Goal: Information Seeking & Learning: Learn about a topic

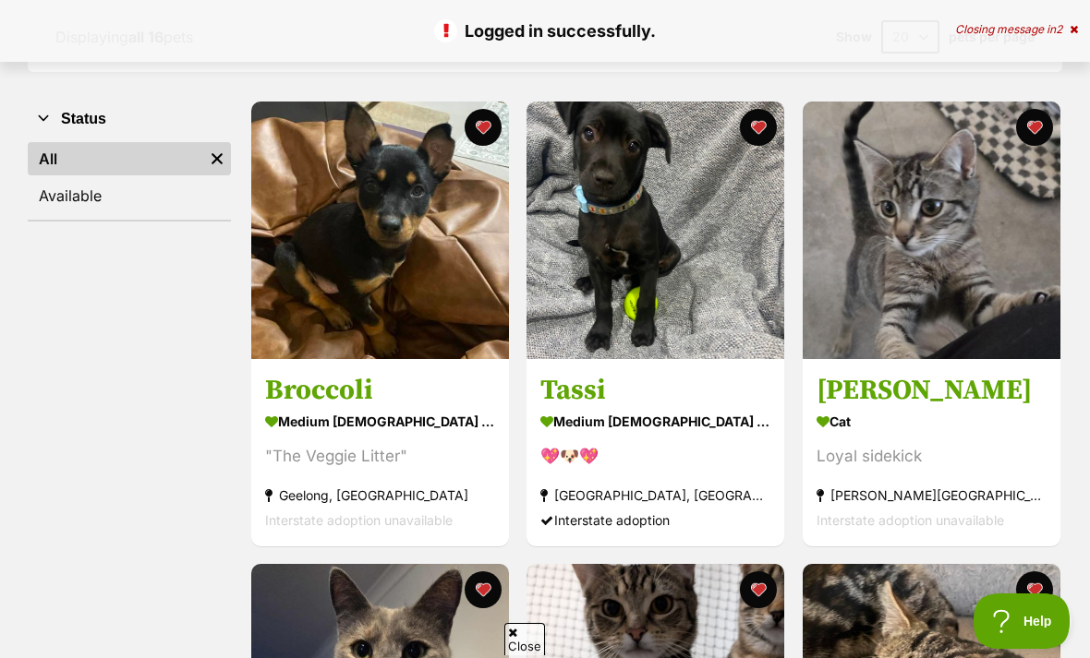
click at [763, 123] on button "favourite" at bounding box center [759, 127] width 37 height 37
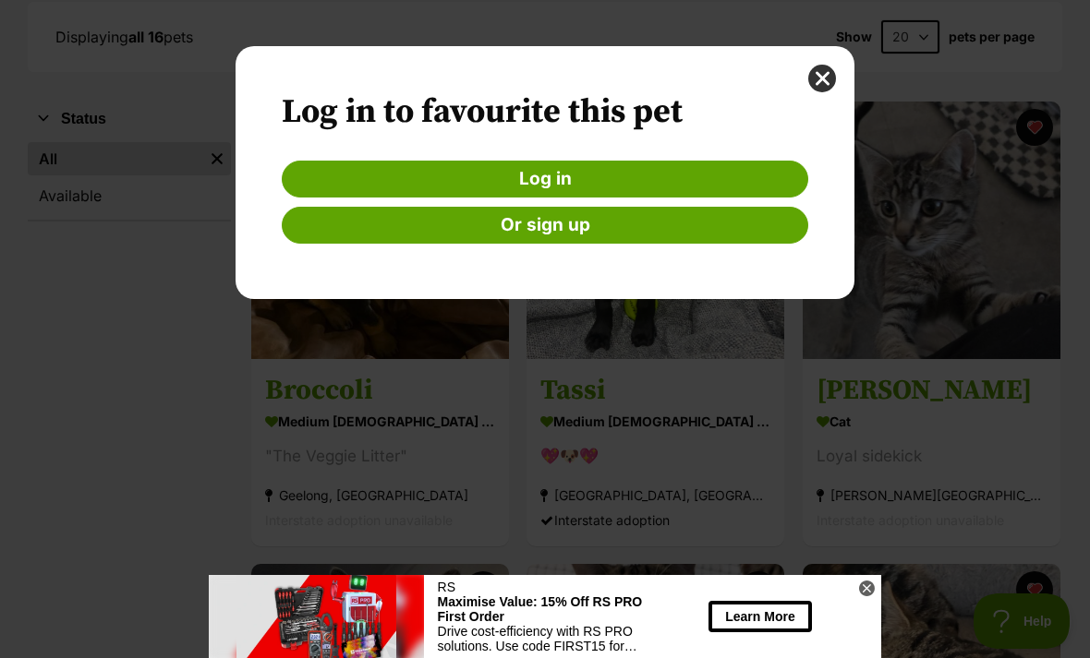
click at [833, 78] on button "close" at bounding box center [822, 79] width 28 height 28
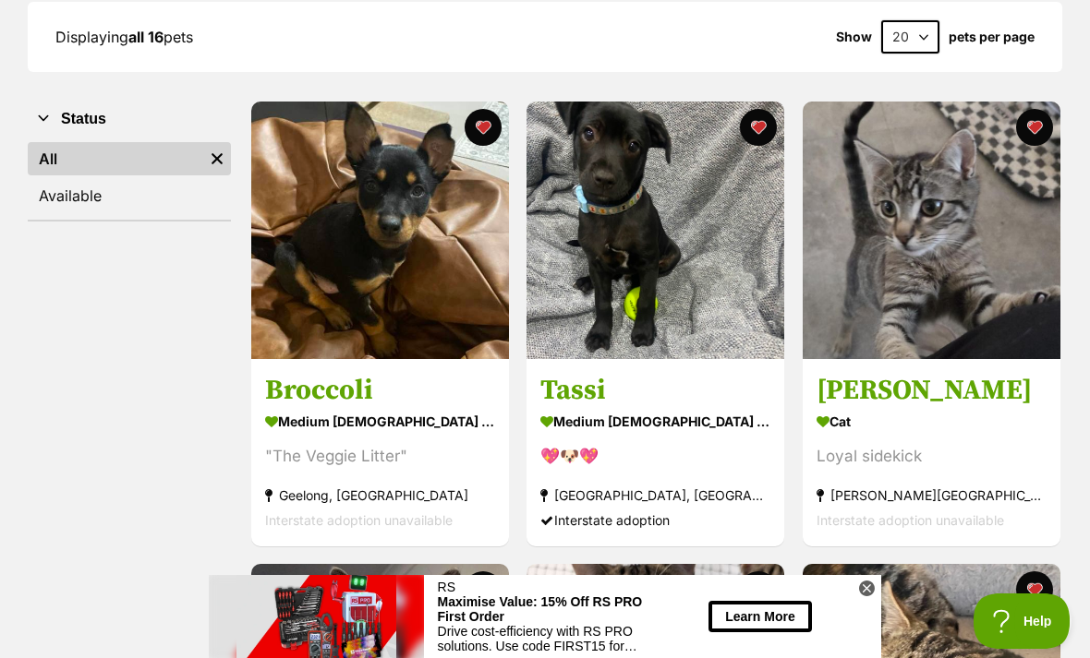
scroll to position [276, 0]
click at [764, 125] on button "favourite" at bounding box center [759, 127] width 37 height 37
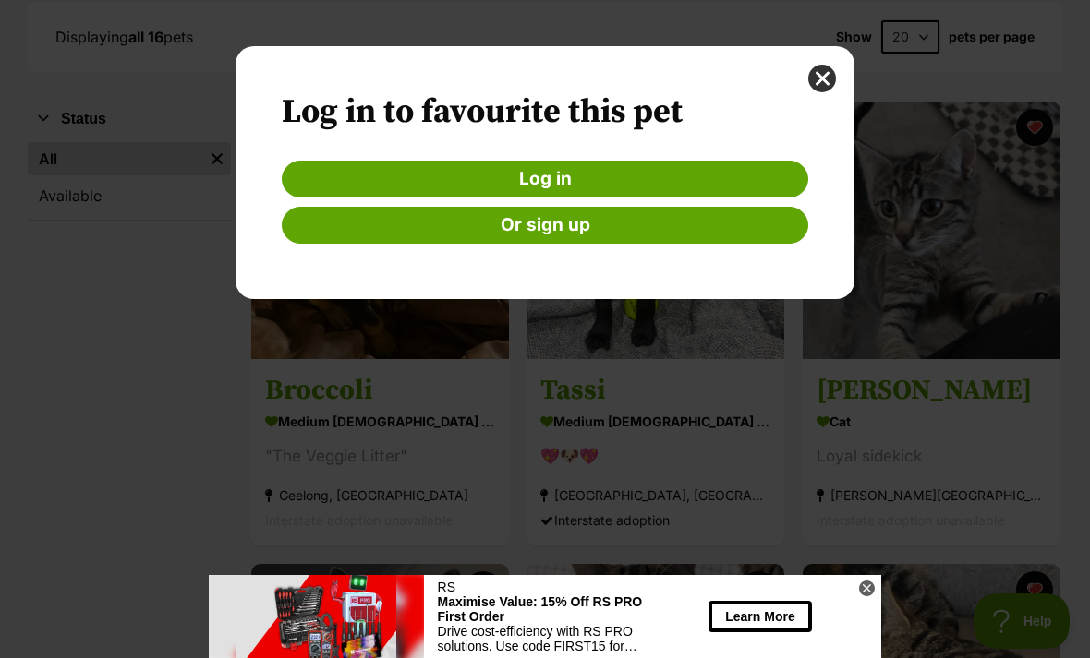
scroll to position [0, 0]
click at [706, 175] on link "Log in" at bounding box center [545, 179] width 526 height 37
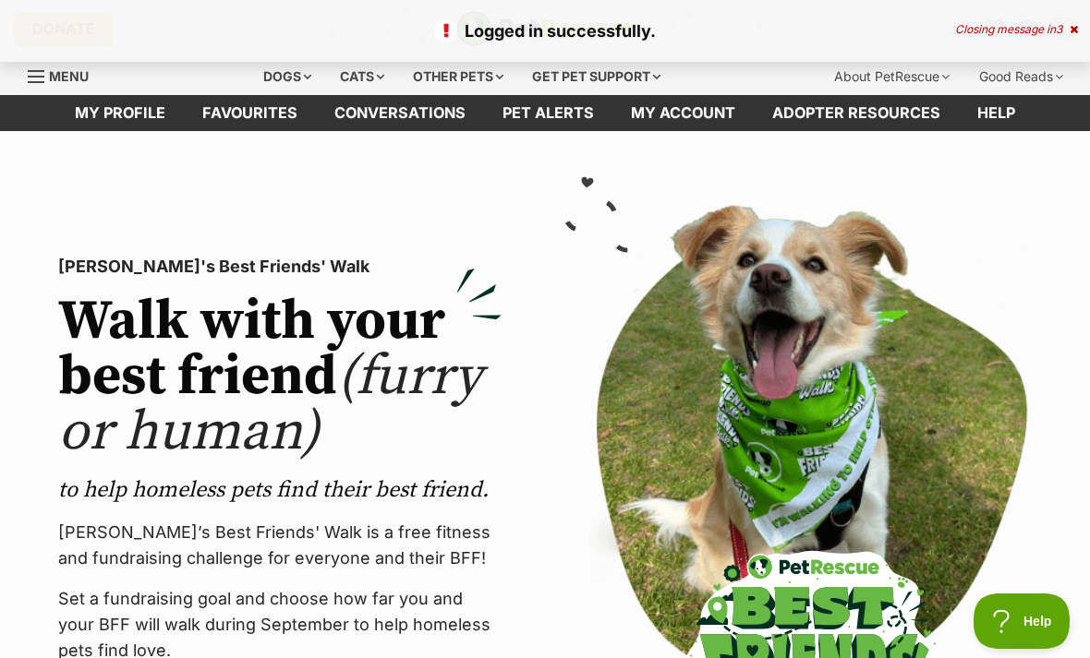
click at [235, 116] on link "Favourites" at bounding box center [250, 113] width 132 height 36
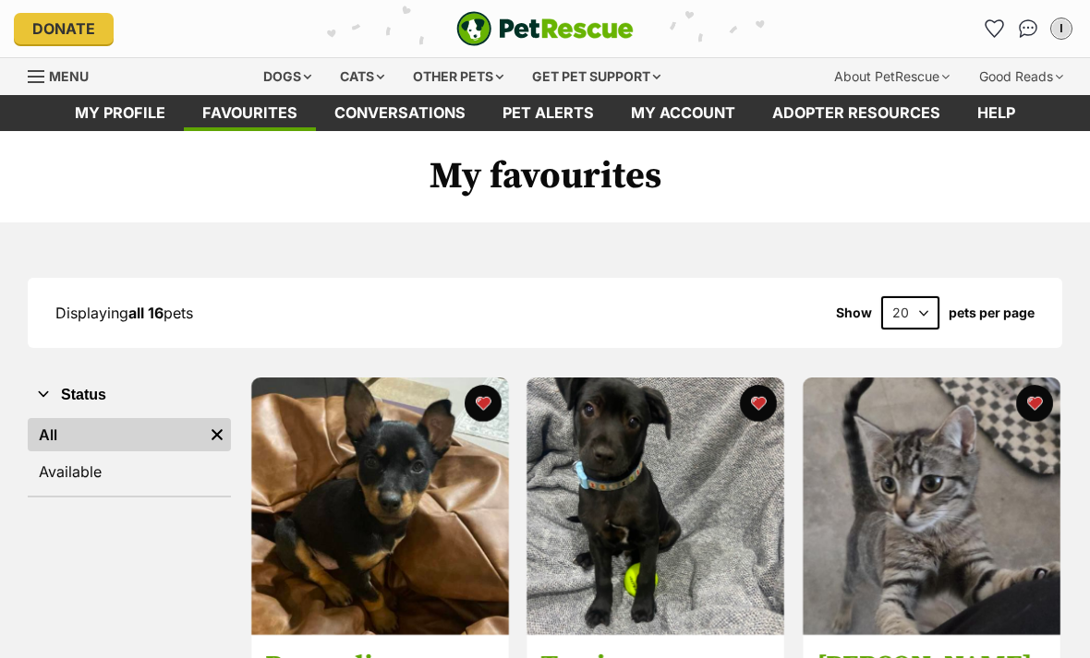
click at [766, 415] on button "favourite" at bounding box center [759, 403] width 37 height 37
click at [488, 396] on button "favourite" at bounding box center [483, 403] width 37 height 37
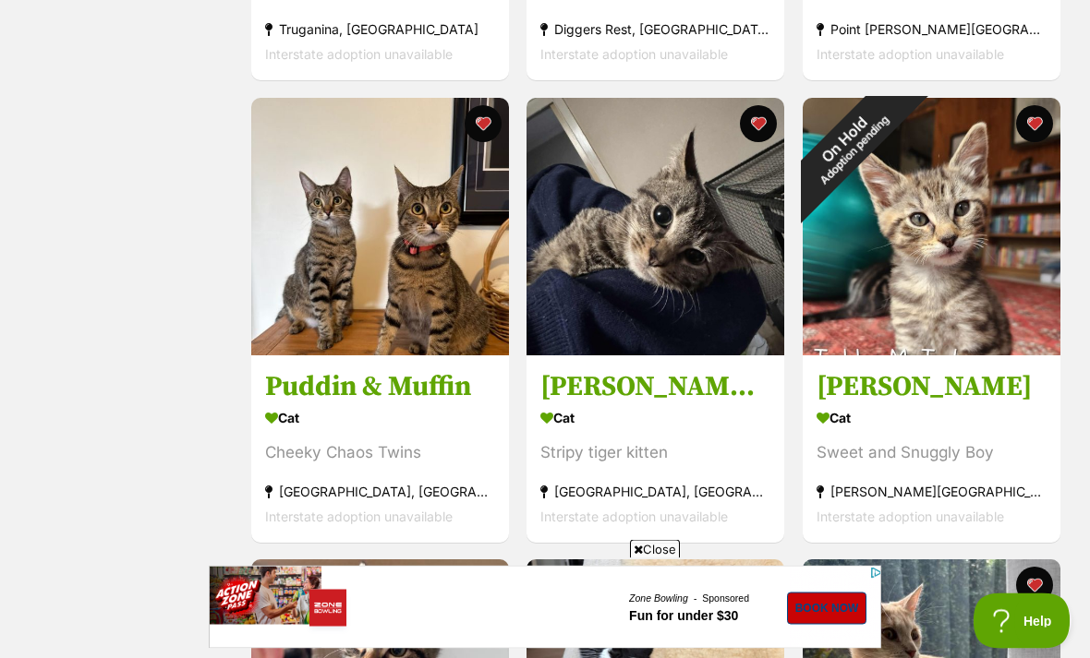
scroll to position [1229, 0]
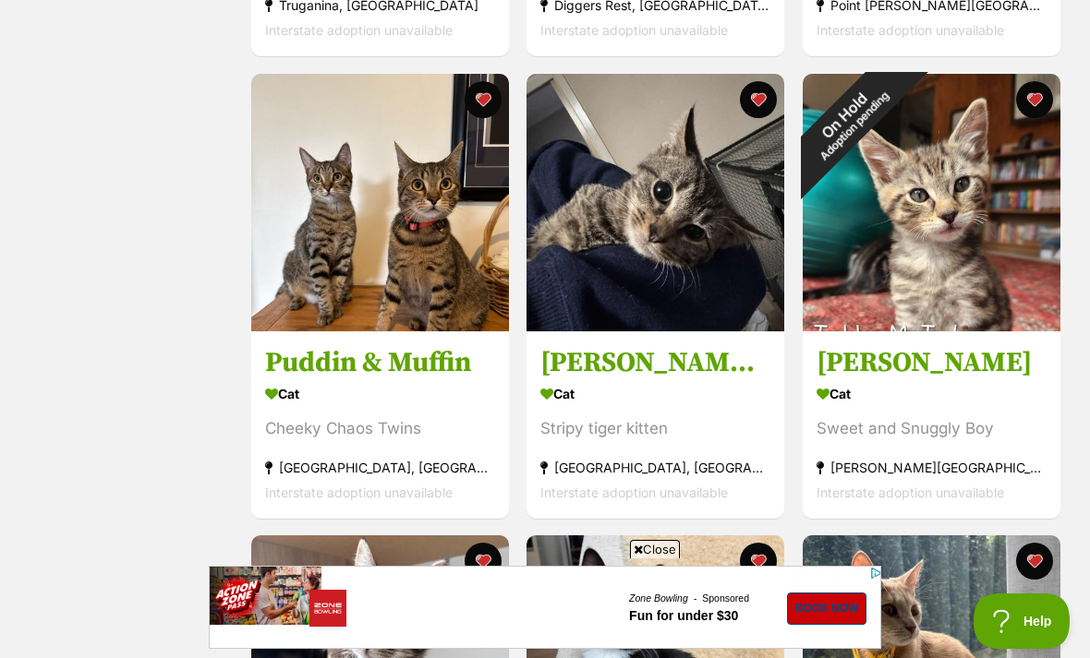
click at [337, 248] on img at bounding box center [380, 203] width 258 height 258
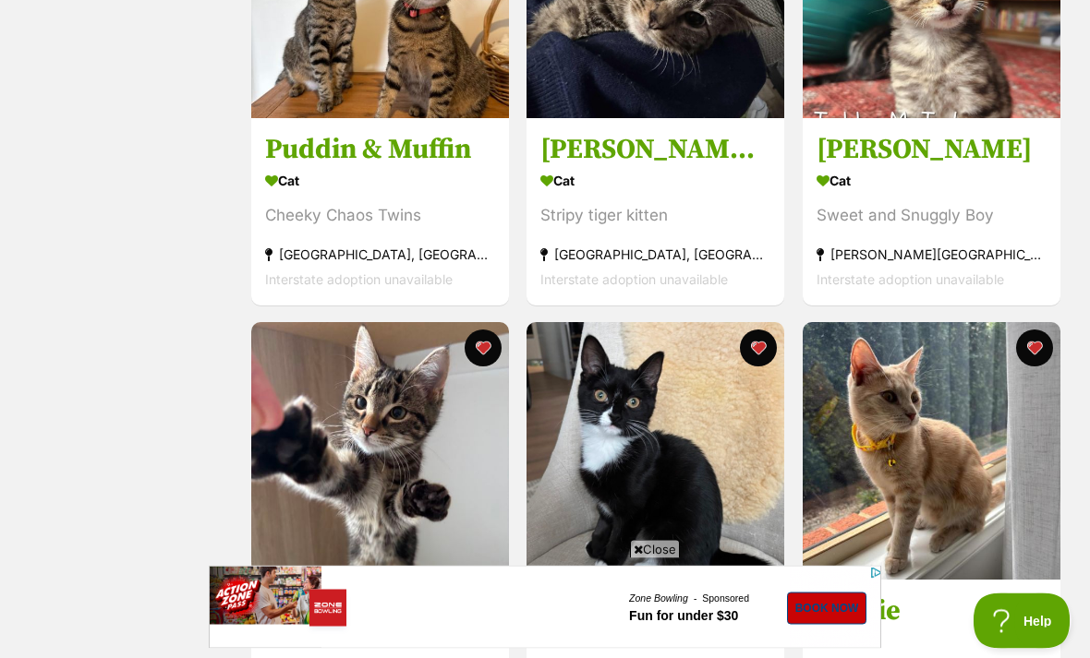
scroll to position [1442, 0]
click at [340, 428] on img at bounding box center [380, 451] width 258 height 258
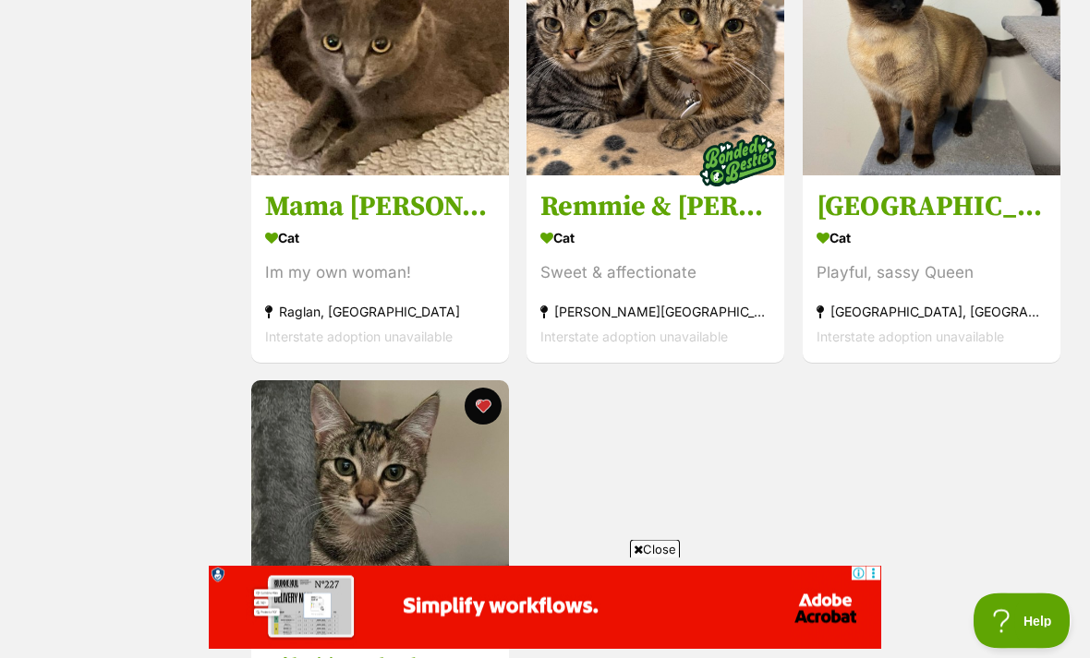
scroll to position [2310, 0]
click at [681, 105] on img at bounding box center [655, 47] width 258 height 258
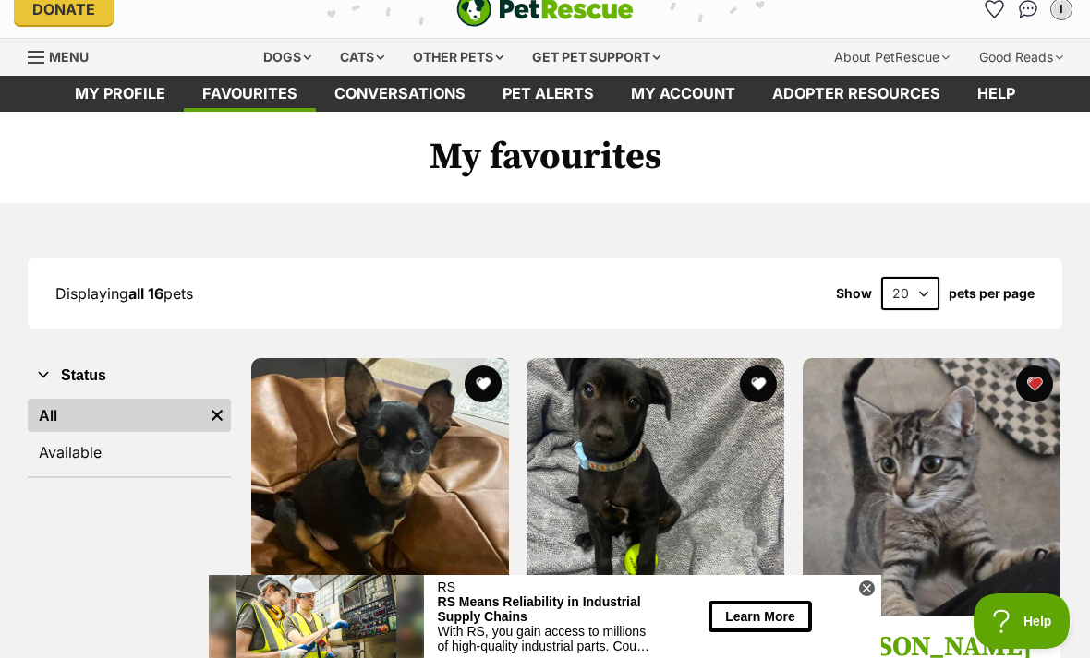
scroll to position [0, 0]
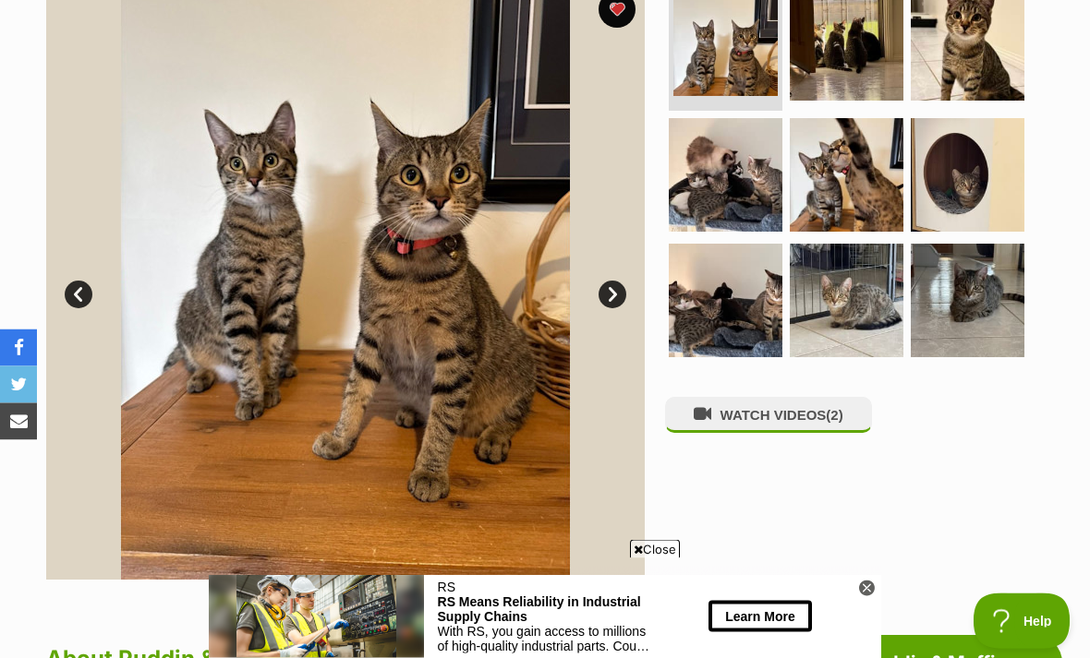
scroll to position [391, 0]
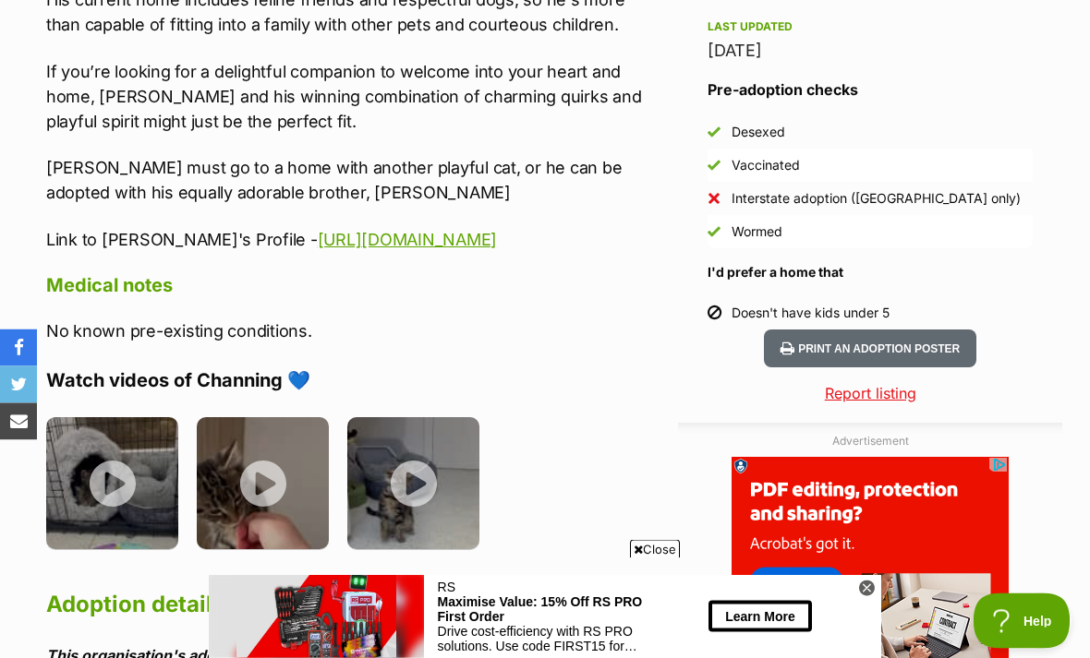
scroll to position [1652, 0]
click at [113, 417] on img at bounding box center [112, 483] width 132 height 132
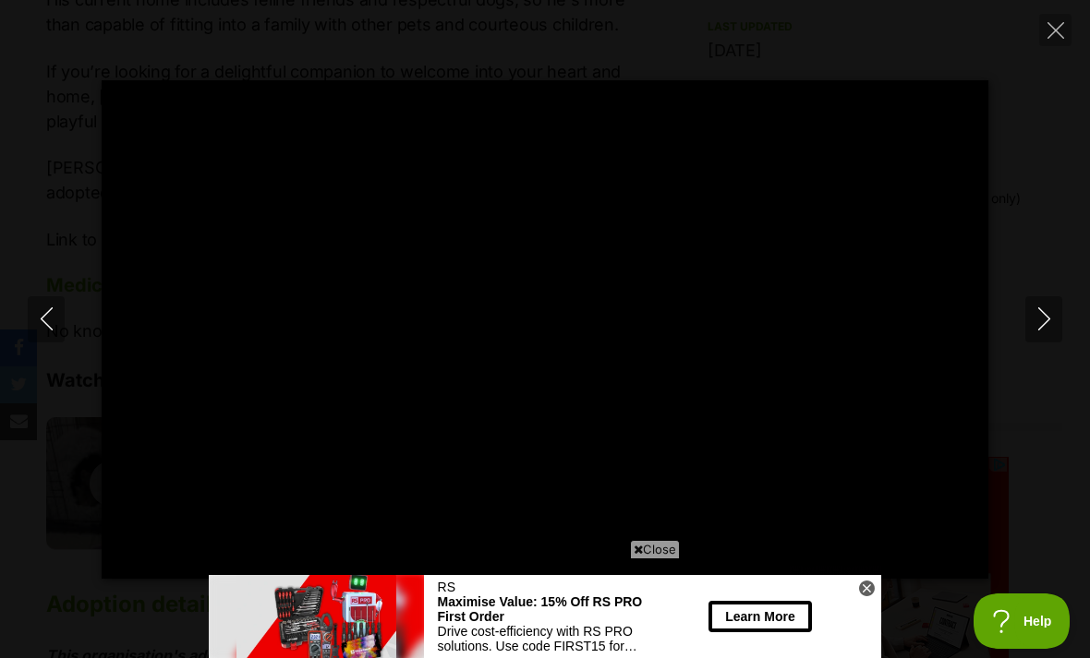
click at [1053, 331] on icon "Next" at bounding box center [1043, 319] width 23 height 23
type input "5.77"
click at [1054, 343] on button "Next" at bounding box center [1043, 319] width 37 height 46
type input "87.87"
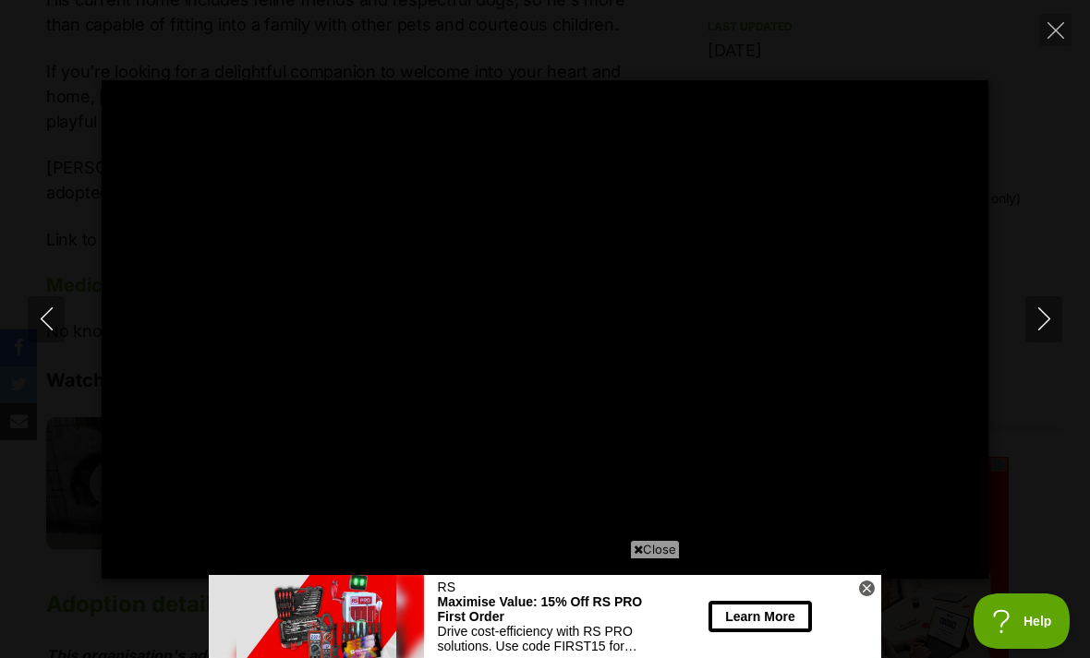
click at [1056, 24] on icon "Close" at bounding box center [1055, 30] width 17 height 17
type input "2.74"
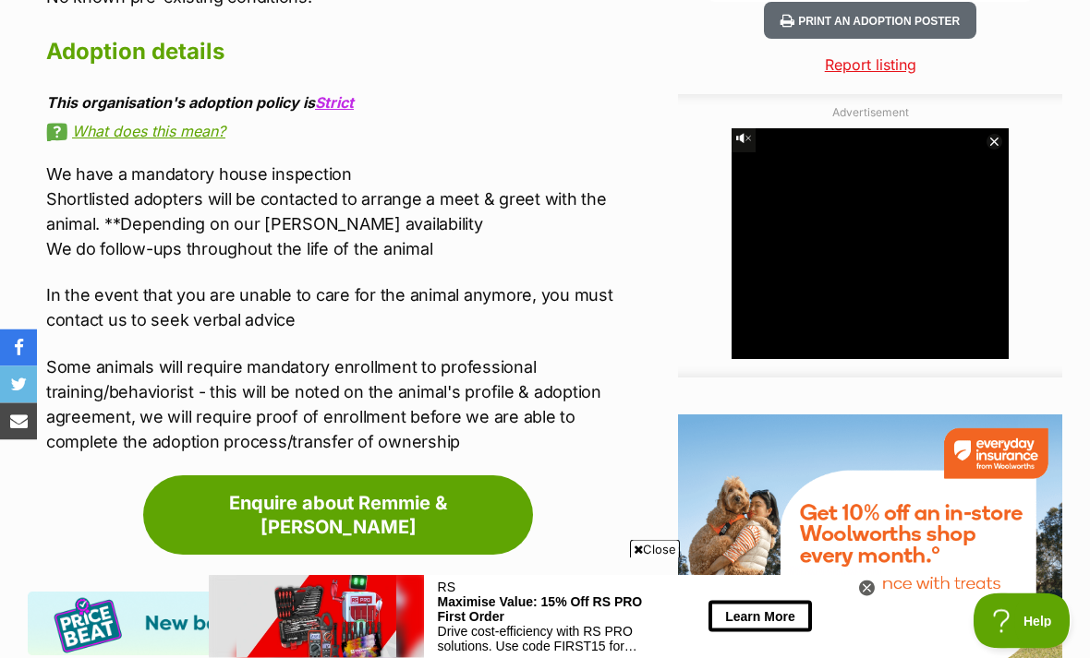
scroll to position [2023, 0]
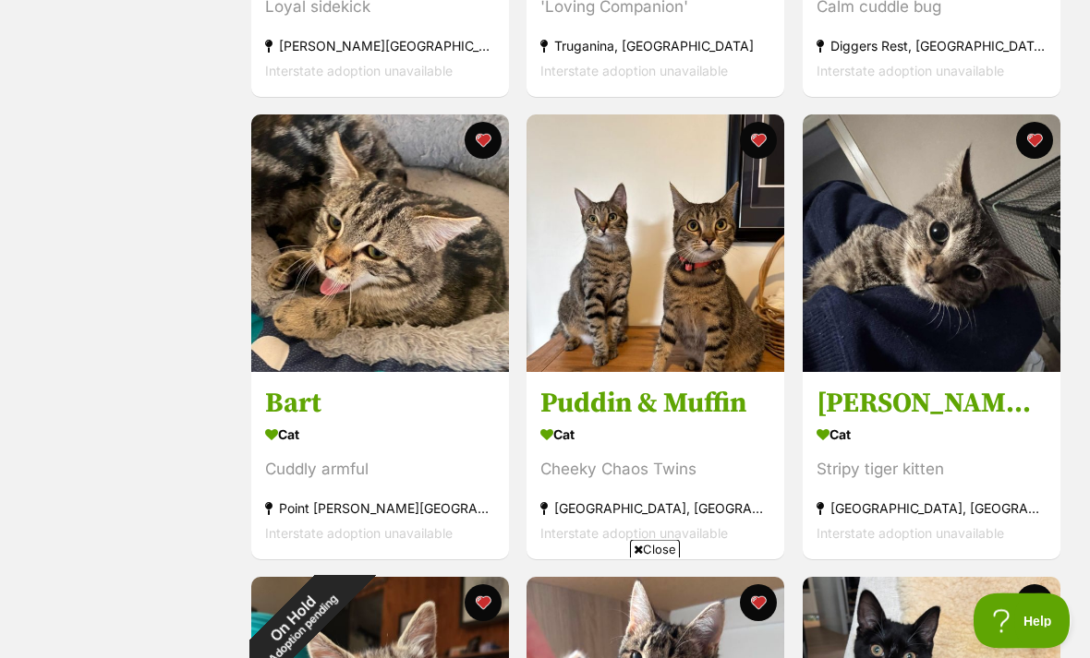
scroll to position [733, 0]
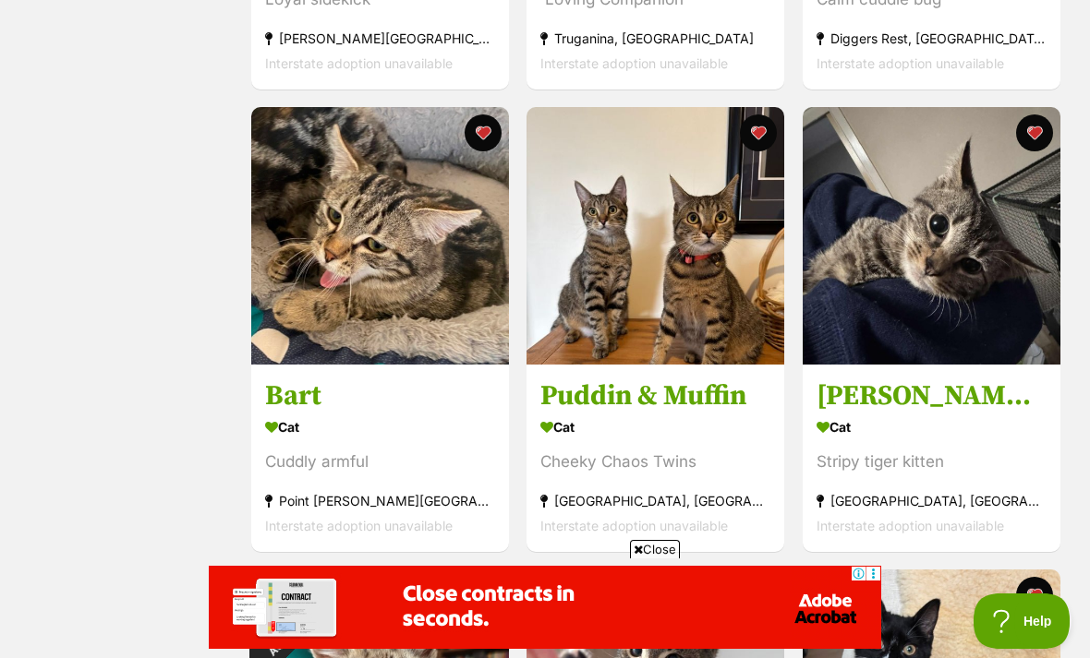
click at [325, 251] on img at bounding box center [380, 236] width 258 height 258
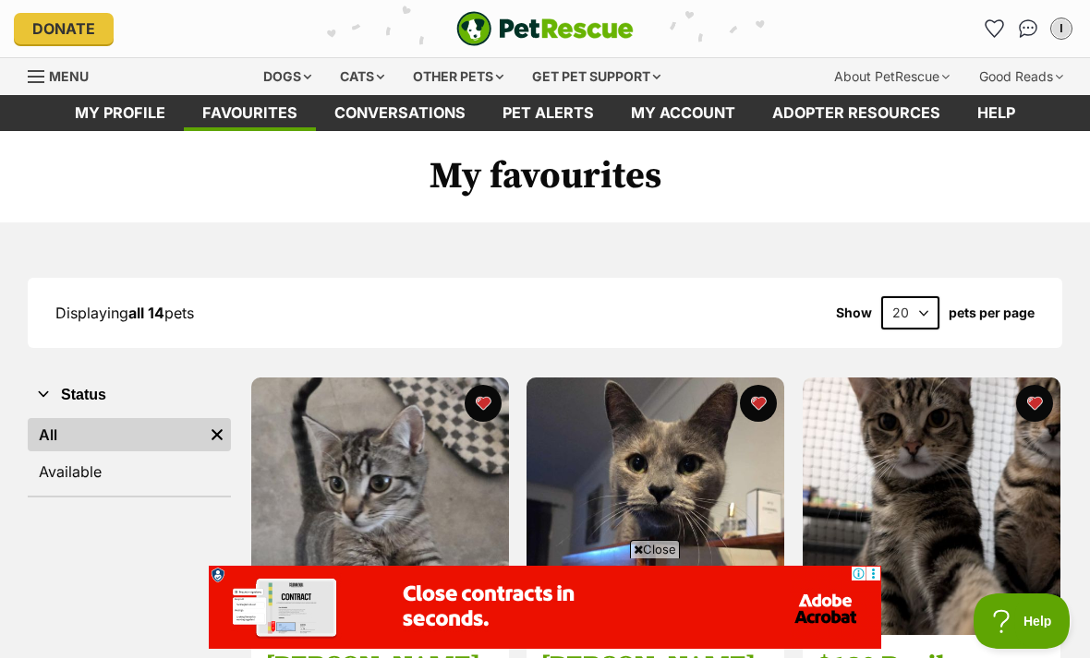
scroll to position [792, 0]
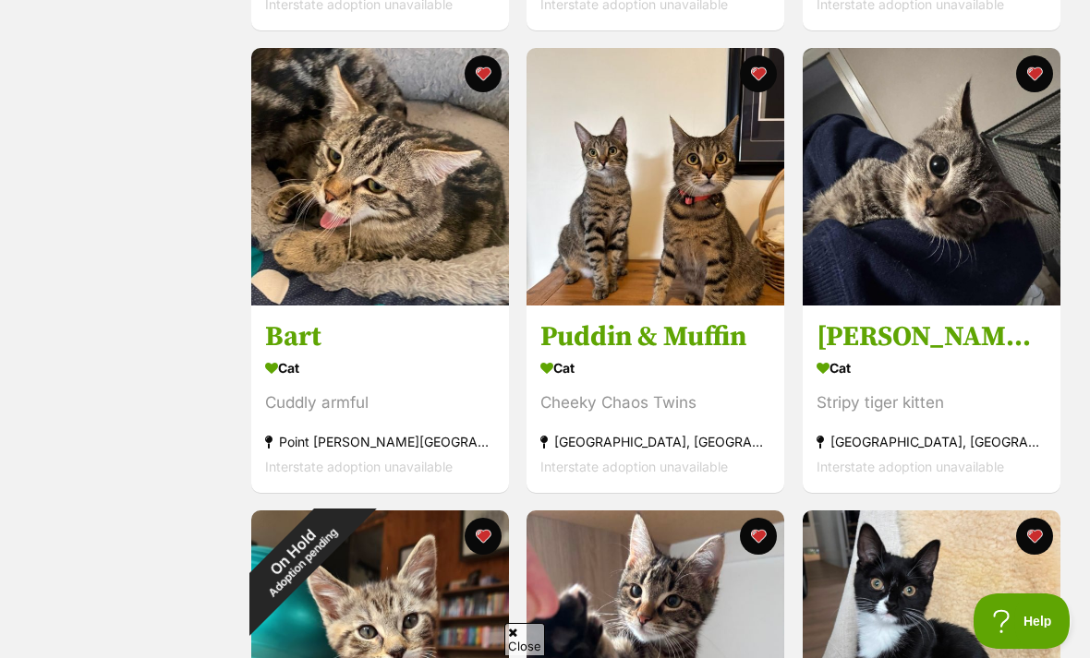
click at [873, 144] on img at bounding box center [932, 177] width 258 height 258
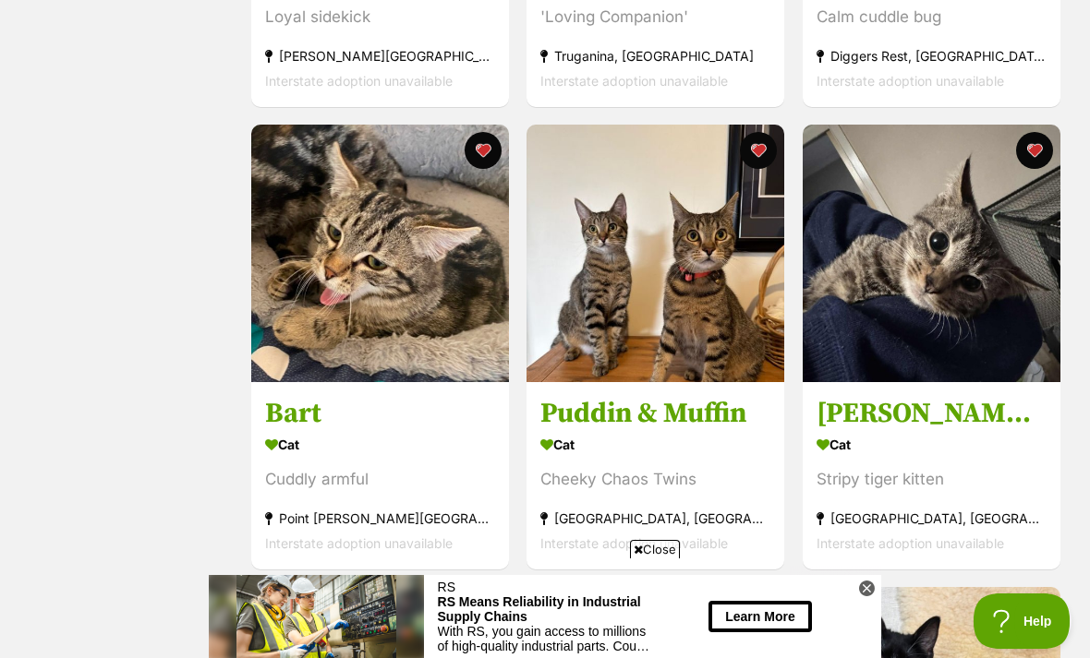
scroll to position [737, 0]
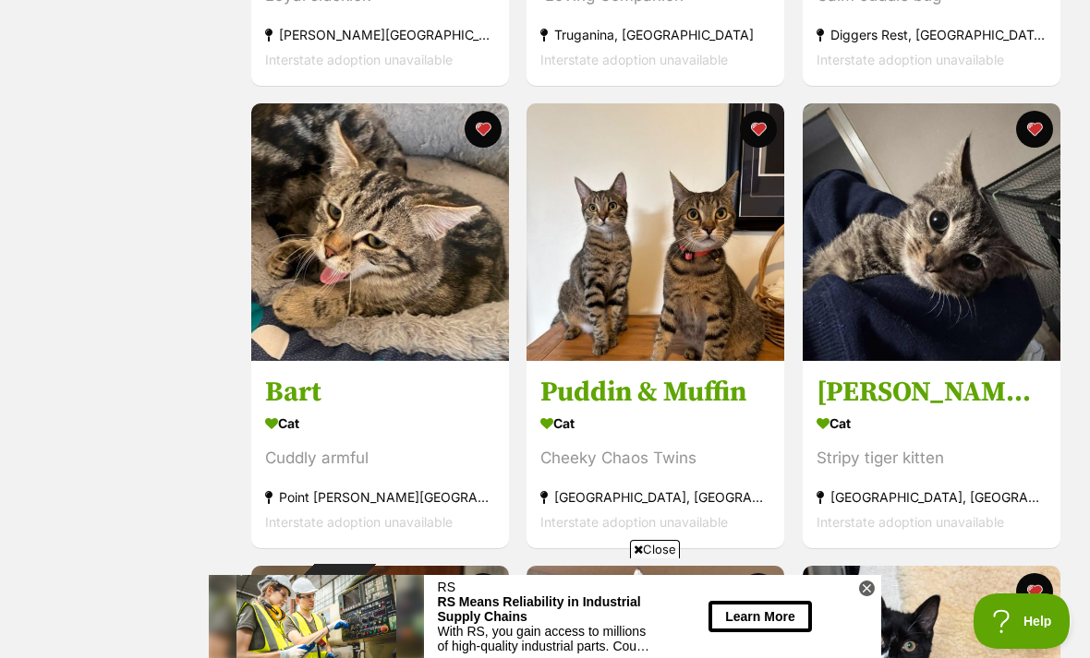
click at [731, 246] on img at bounding box center [655, 232] width 258 height 258
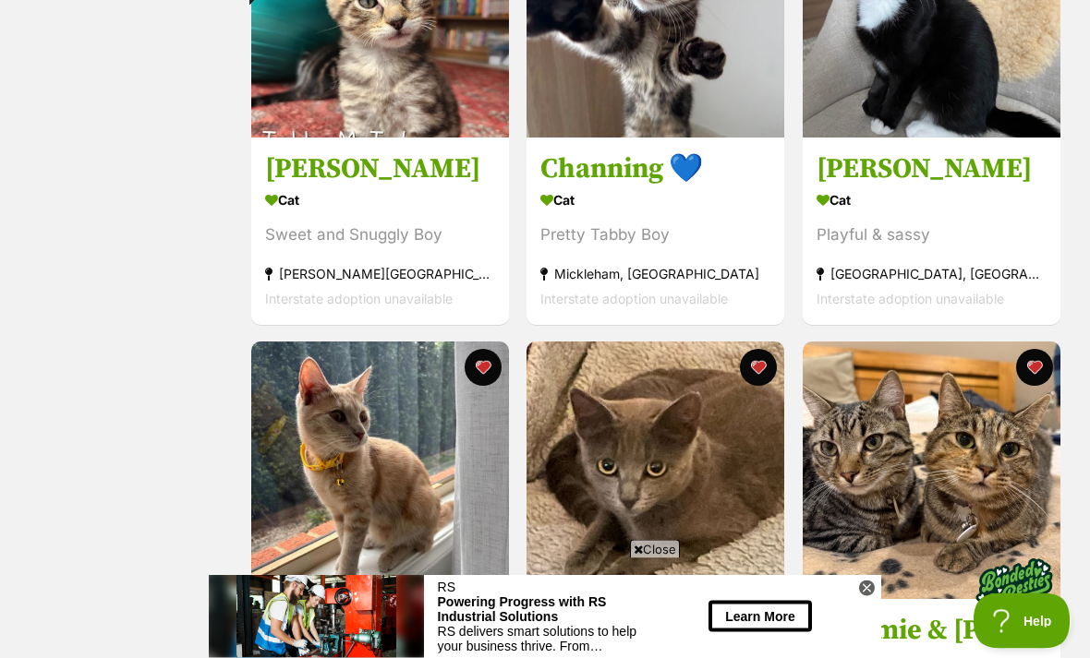
scroll to position [1423, 0]
click at [482, 368] on button "favourite" at bounding box center [483, 367] width 37 height 37
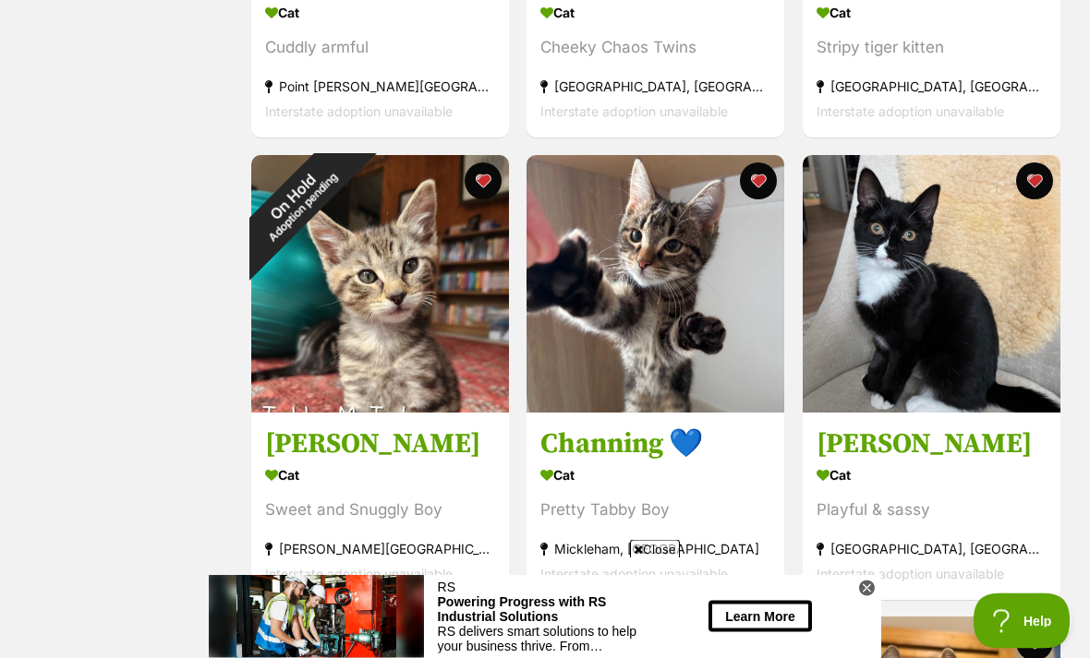
click at [1045, 176] on button "favourite" at bounding box center [1034, 181] width 37 height 37
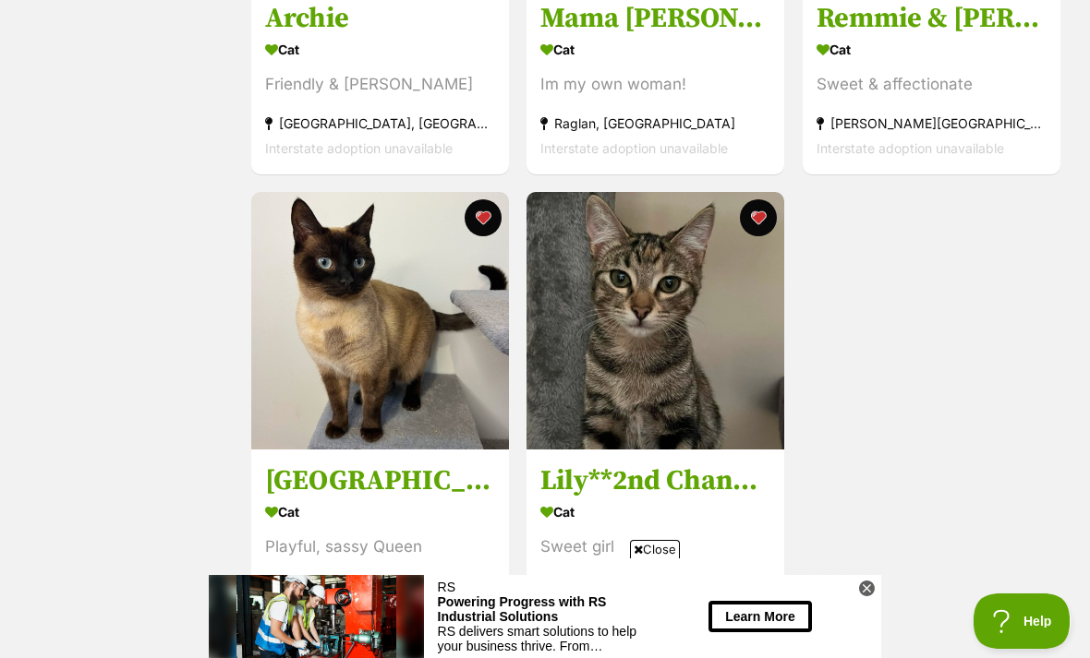
scroll to position [2036, 0]
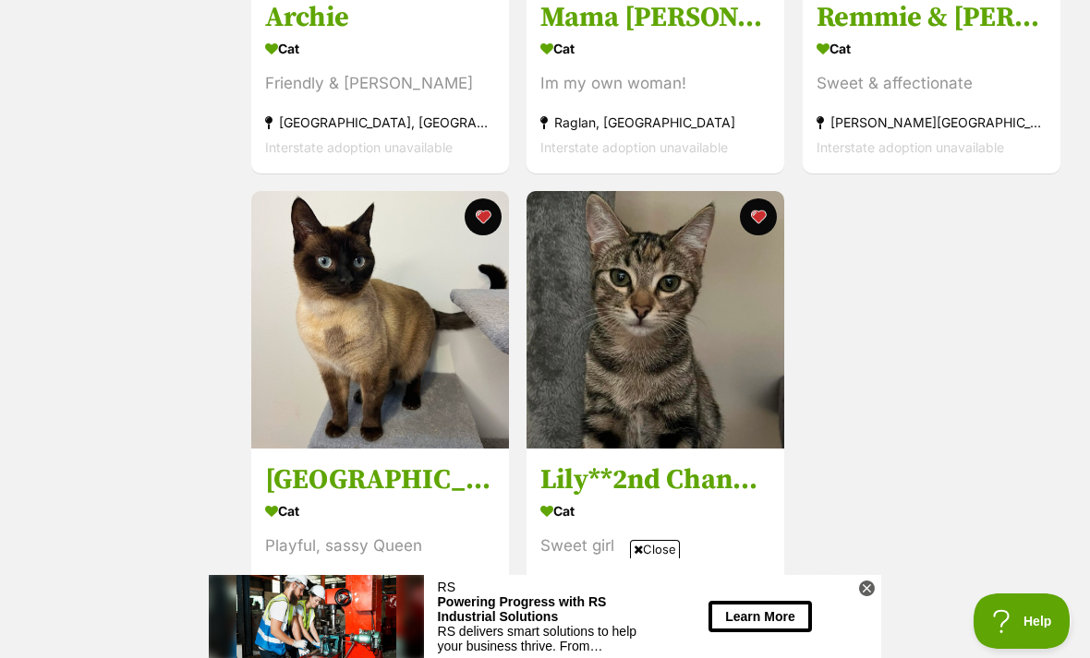
click at [478, 214] on button "favourite" at bounding box center [483, 217] width 37 height 37
click at [754, 216] on button "favourite" at bounding box center [759, 217] width 37 height 37
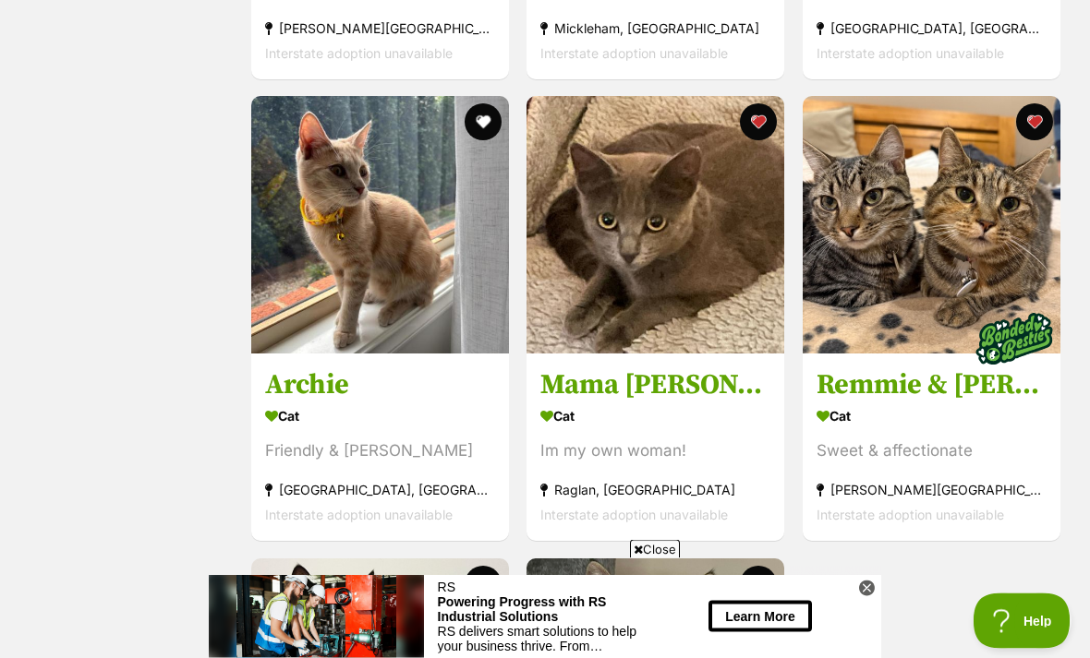
click at [1044, 126] on button "favourite" at bounding box center [1034, 122] width 37 height 37
click at [768, 120] on button "favourite" at bounding box center [759, 121] width 37 height 37
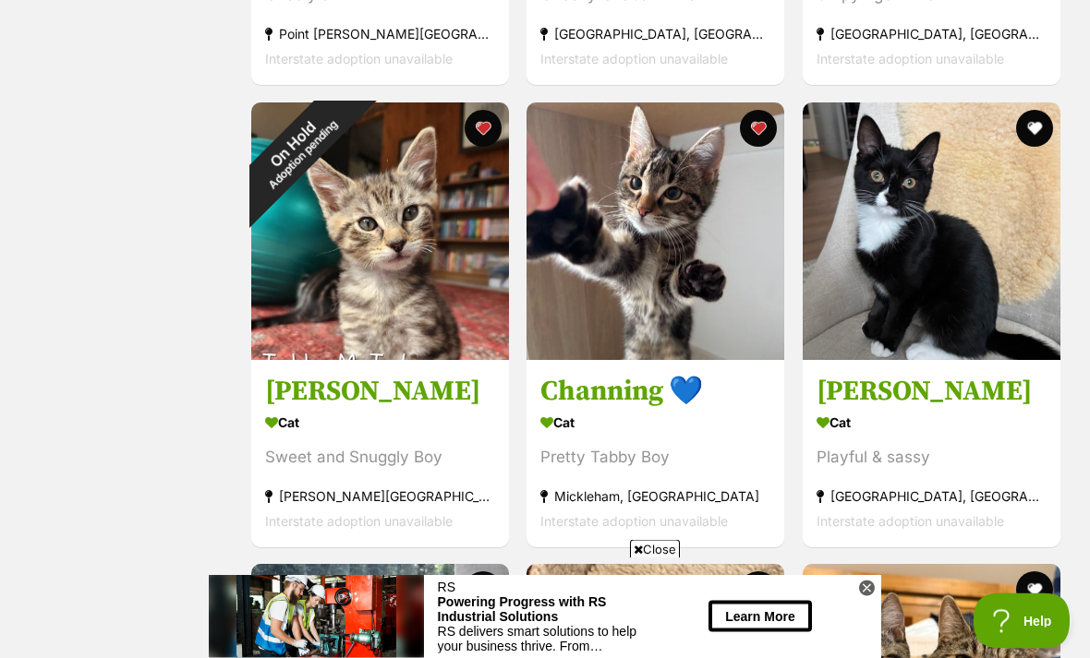
scroll to position [1198, 0]
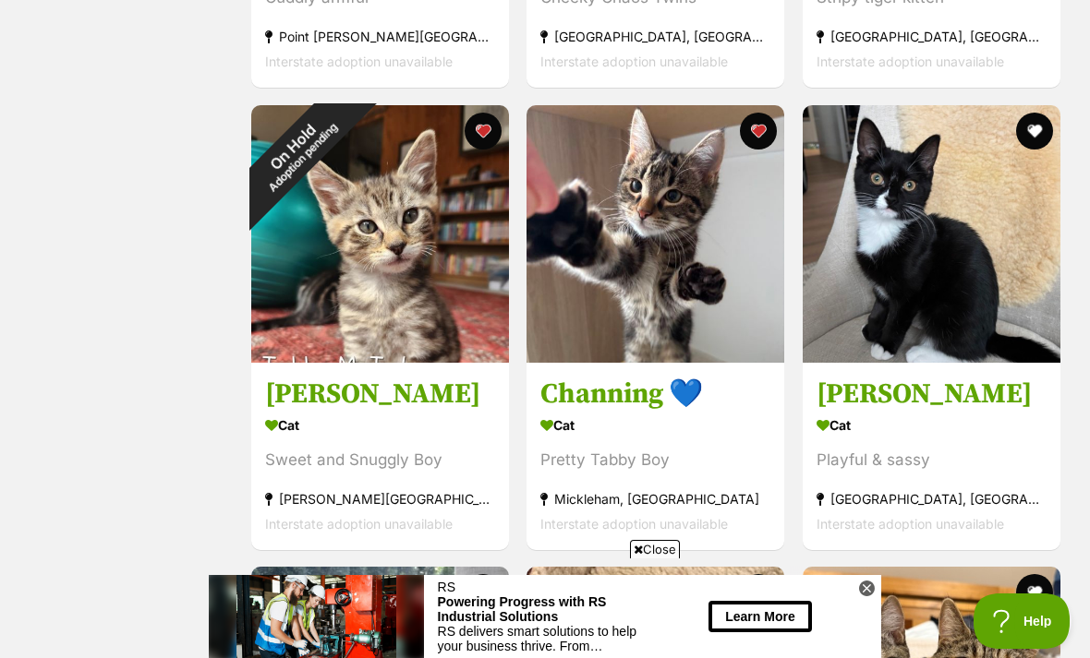
click at [496, 130] on button "favourite" at bounding box center [483, 131] width 37 height 37
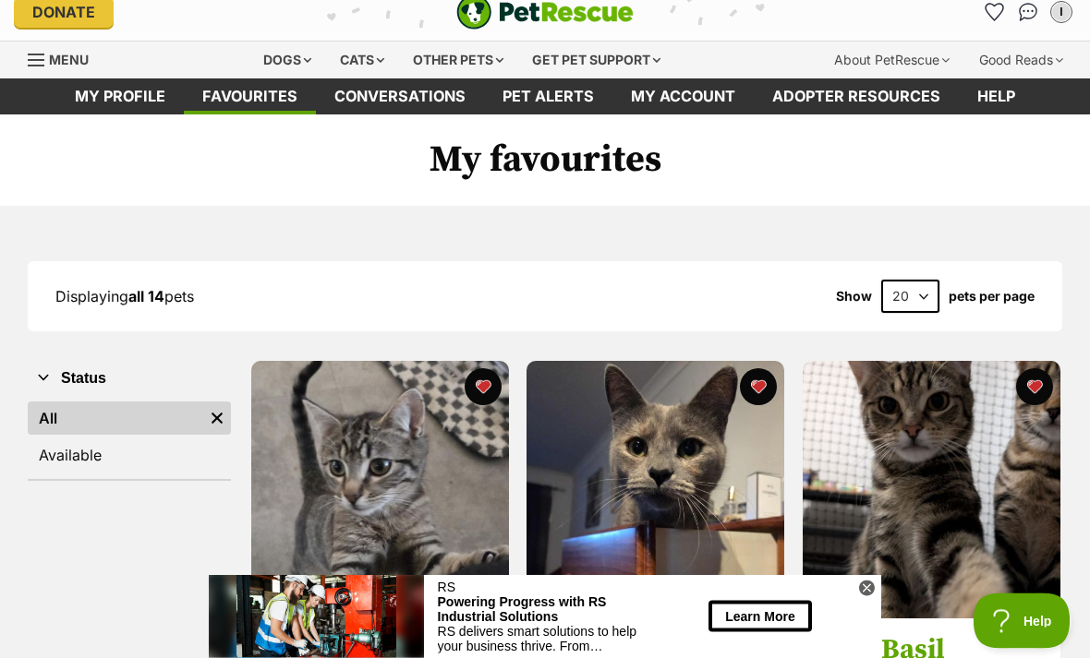
scroll to position [0, 0]
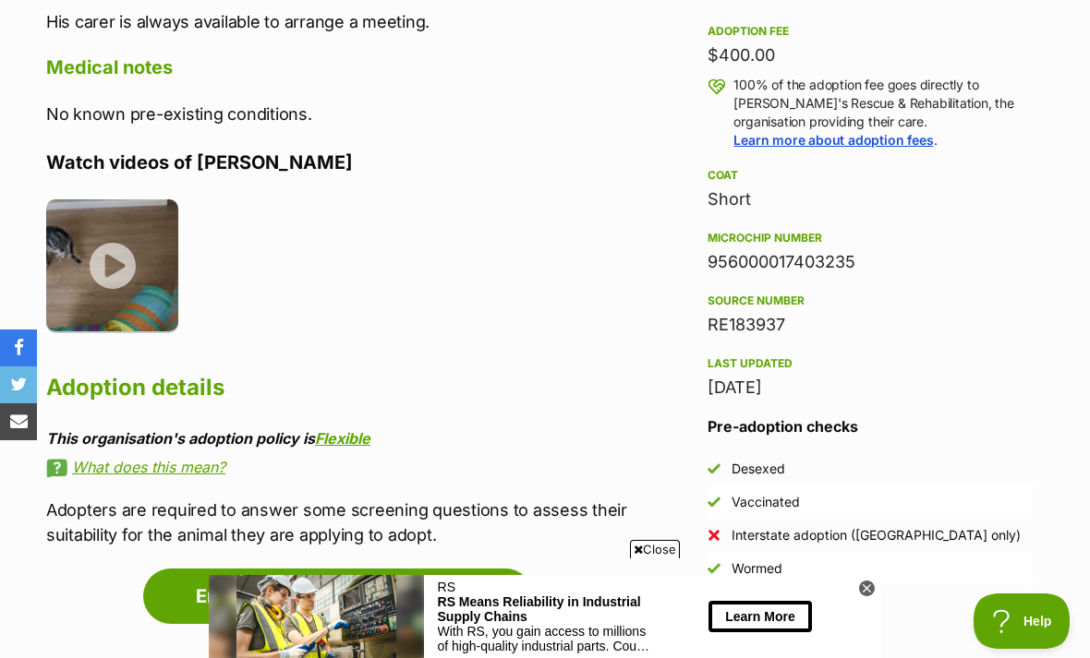
scroll to position [1365, 0]
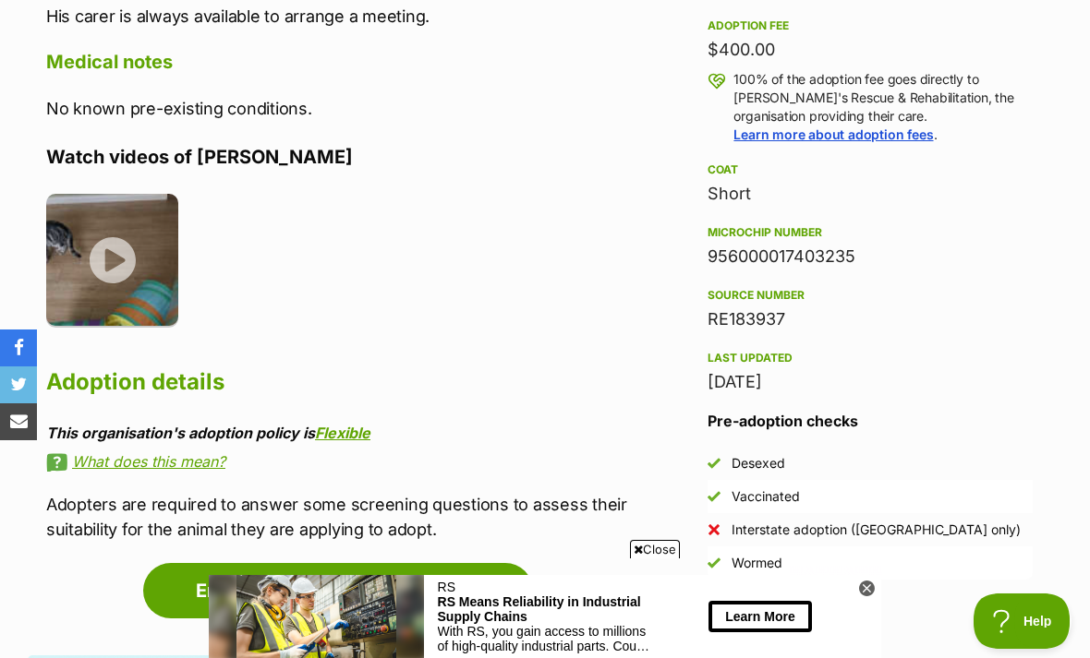
click at [127, 206] on img at bounding box center [112, 260] width 132 height 132
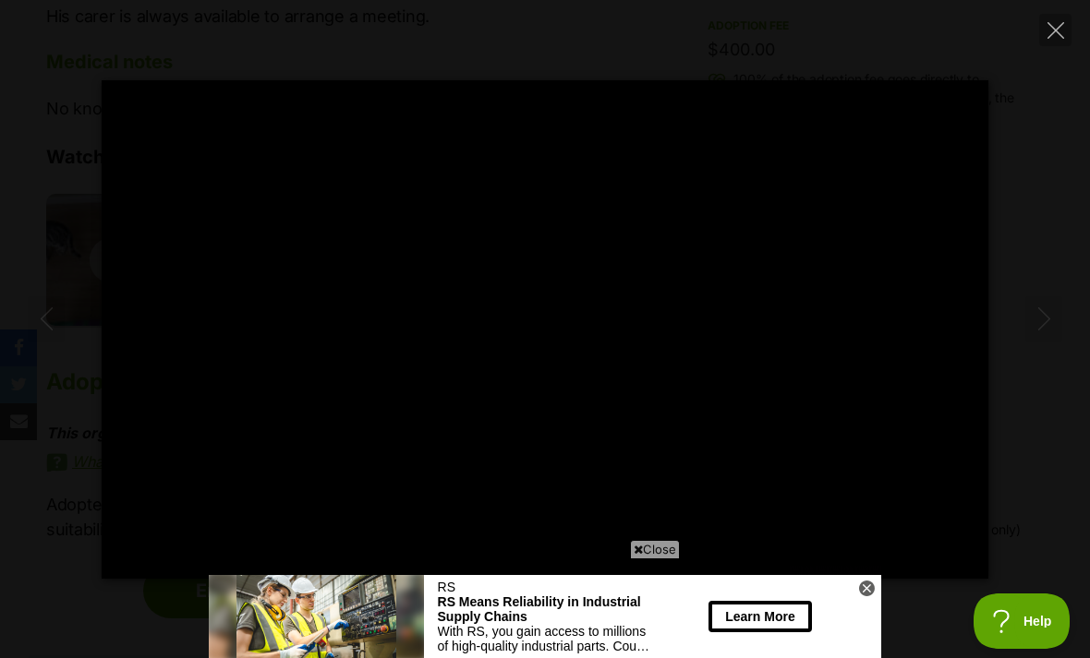
scroll to position [0, 0]
click at [1064, 28] on button "Close" at bounding box center [1055, 30] width 32 height 32
type input "37.59"
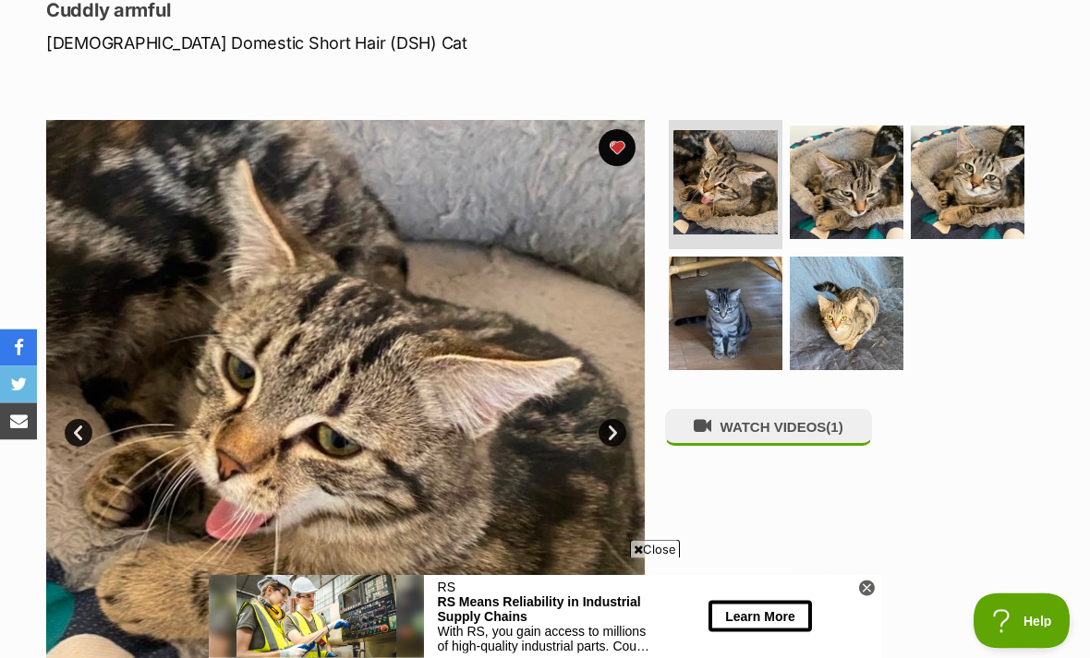
scroll to position [264, 0]
click at [735, 284] on img at bounding box center [726, 314] width 114 height 114
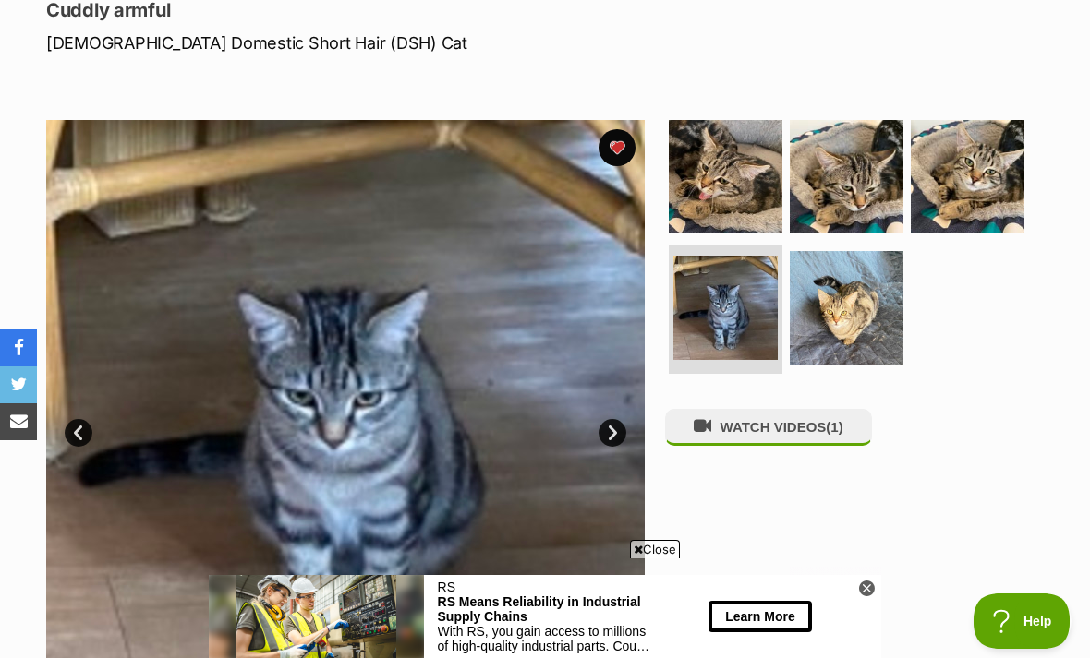
click at [829, 164] on img at bounding box center [847, 177] width 114 height 114
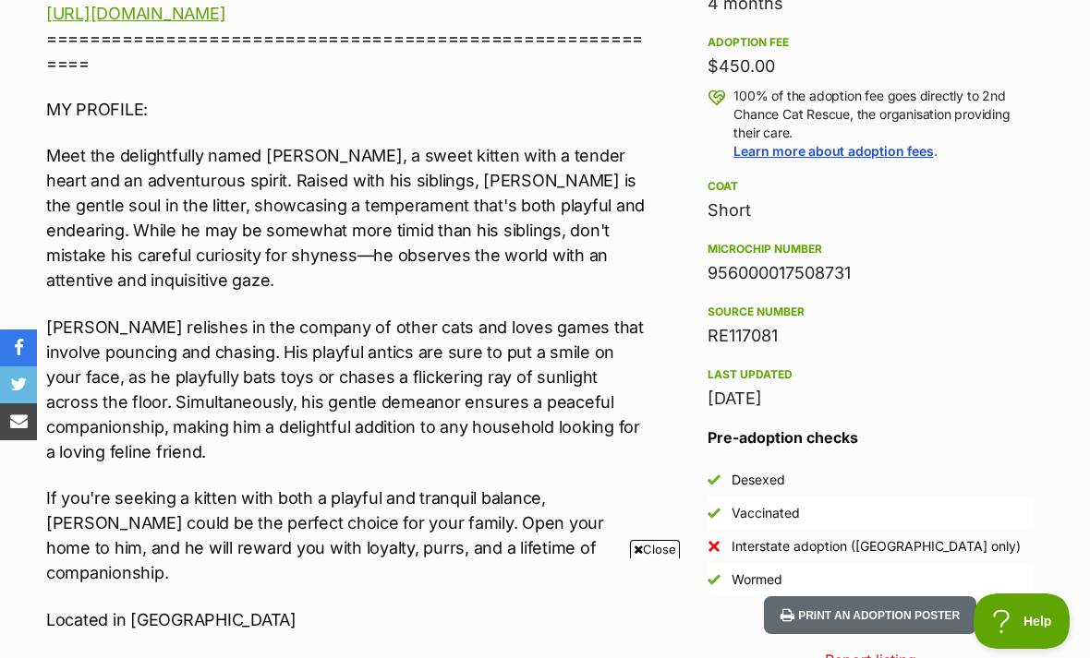
scroll to position [1390, 0]
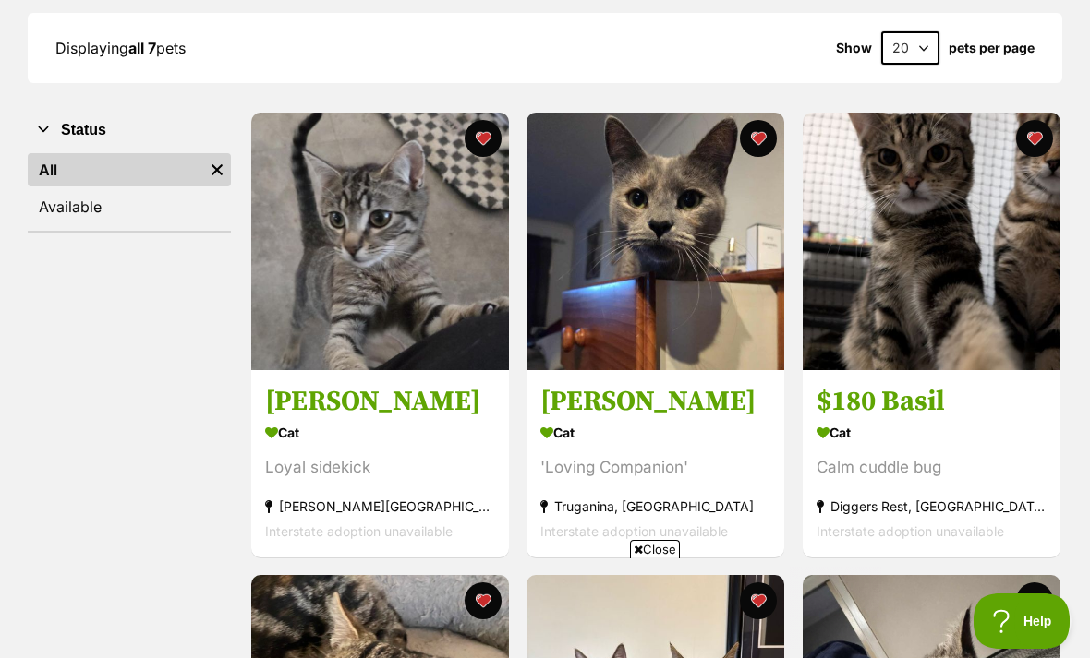
click at [758, 141] on button "favourite" at bounding box center [759, 138] width 37 height 37
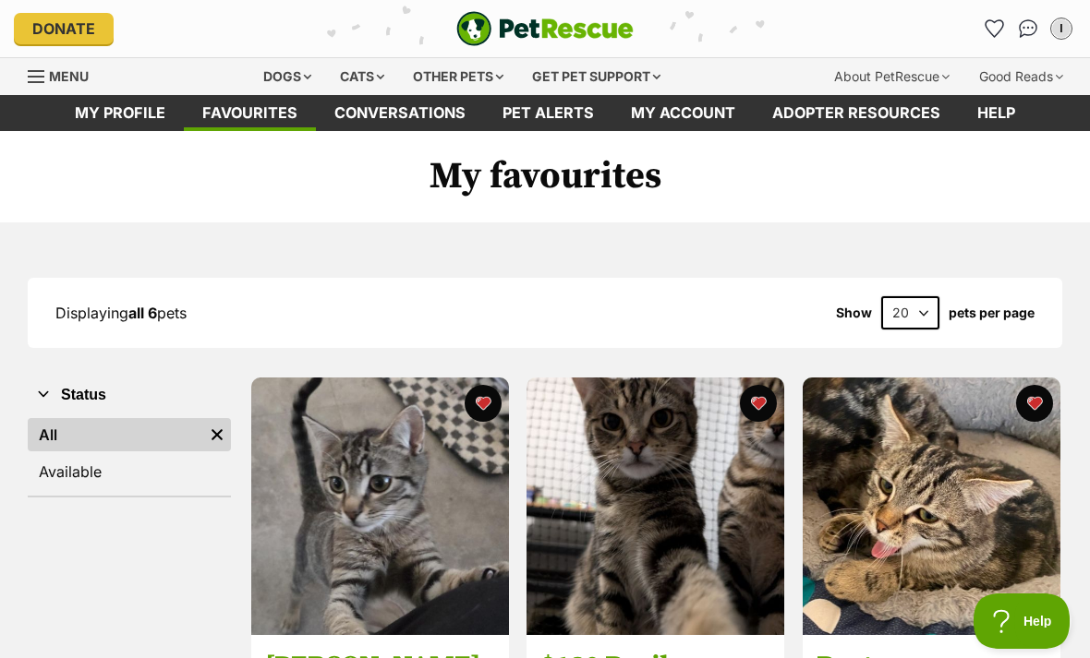
click at [356, 69] on div "Cats" at bounding box center [362, 76] width 70 height 37
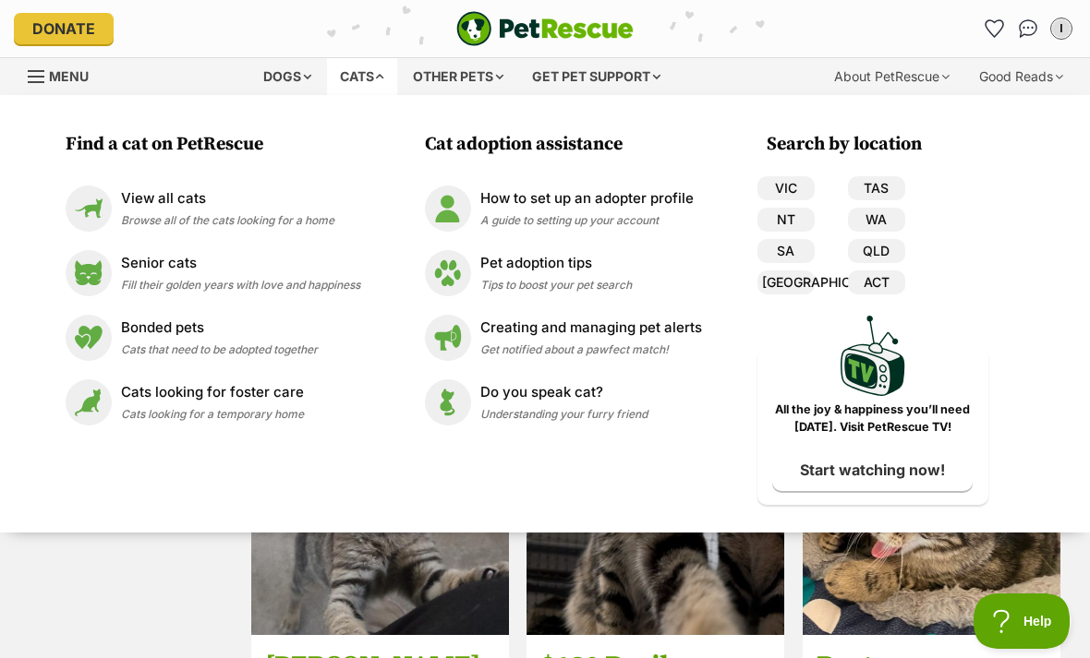
click at [129, 187] on link "View all cats Browse all of the cats looking for a home" at bounding box center [213, 209] width 295 height 46
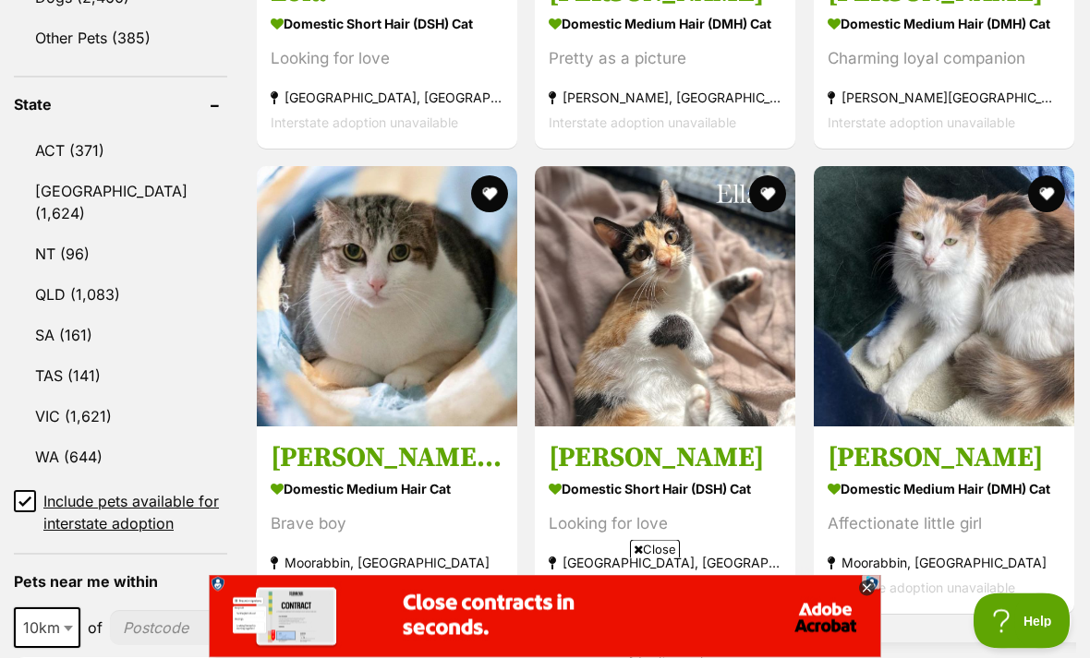
scroll to position [947, 0]
click at [46, 397] on link "VIC (1,621)" at bounding box center [120, 416] width 213 height 39
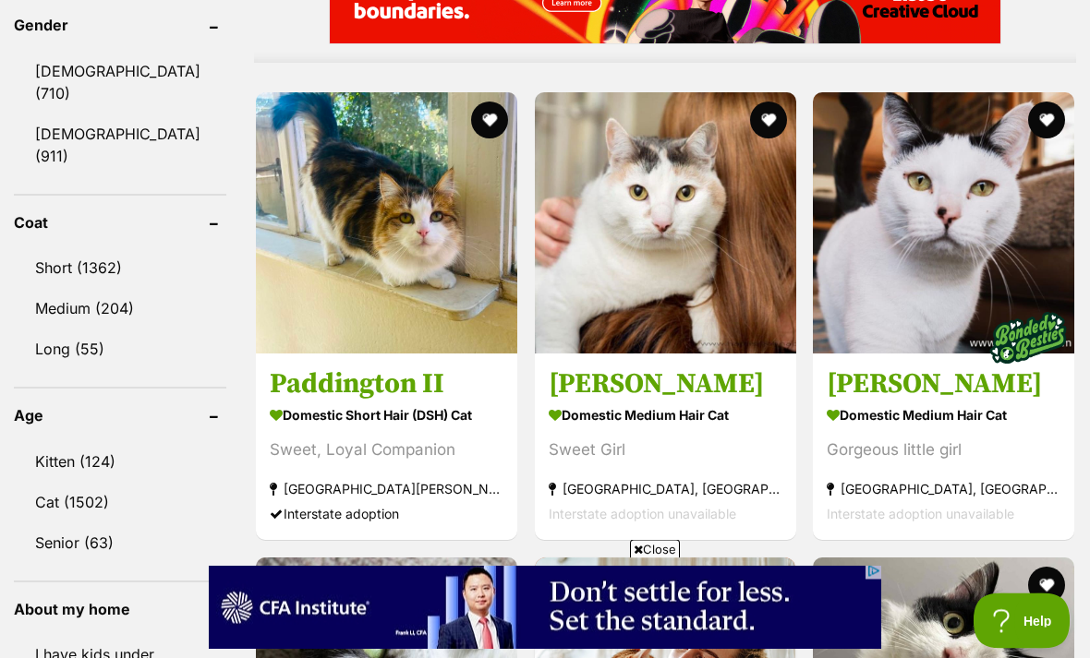
scroll to position [1668, 0]
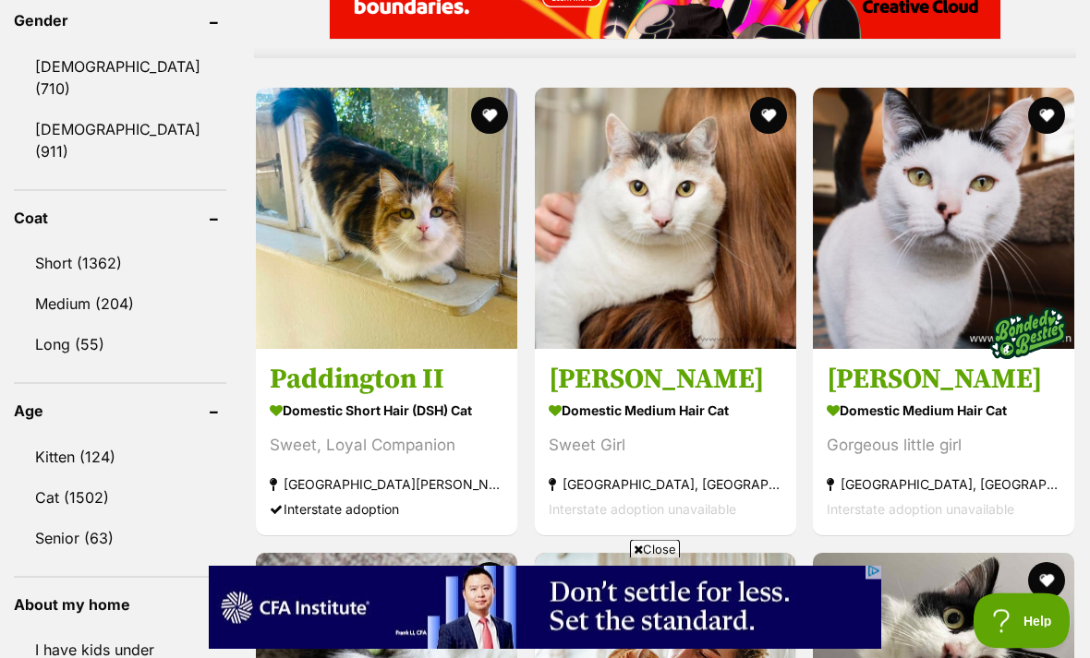
click at [71, 439] on link "Kitten (124)" at bounding box center [120, 458] width 212 height 39
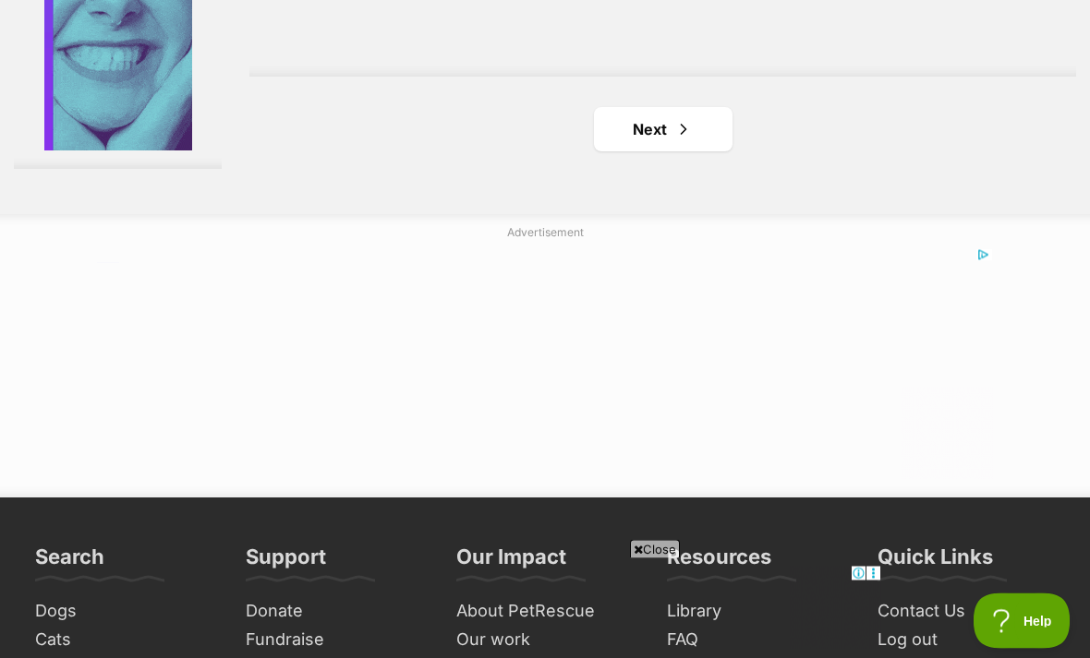
scroll to position [4335, 0]
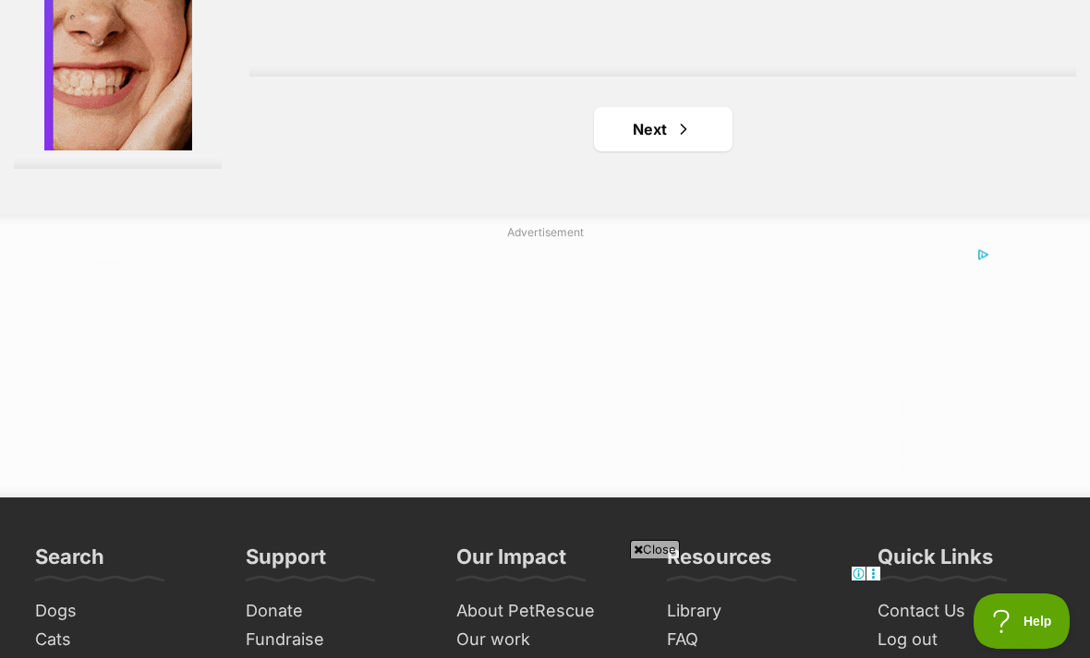
click at [676, 151] on link "Next" at bounding box center [663, 129] width 139 height 44
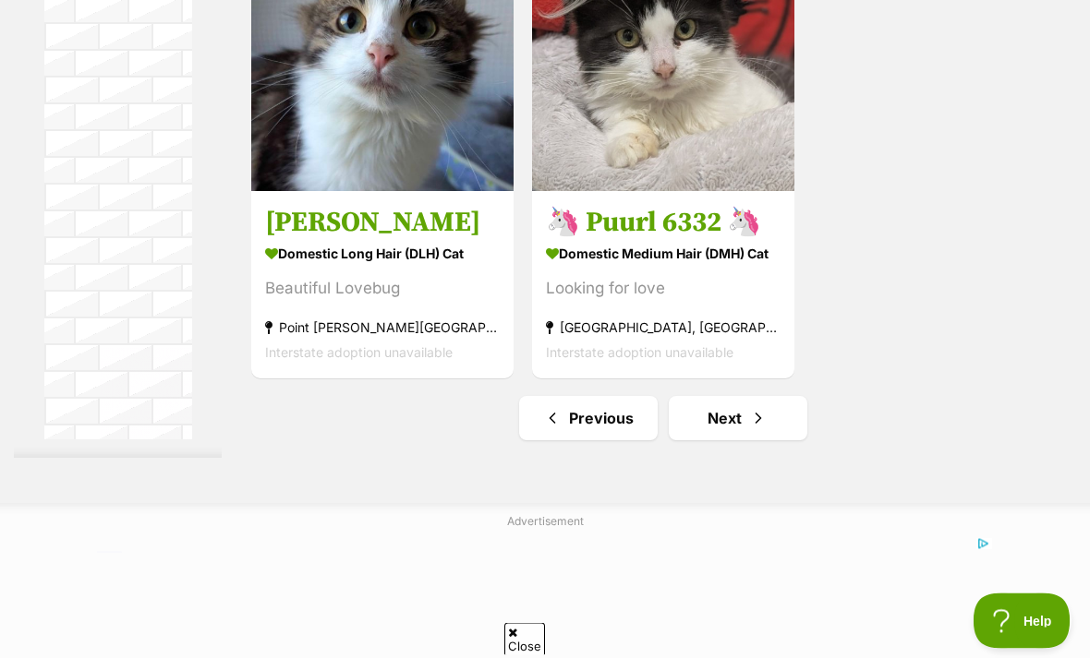
scroll to position [4046, 0]
click at [712, 441] on link "Next" at bounding box center [738, 418] width 139 height 44
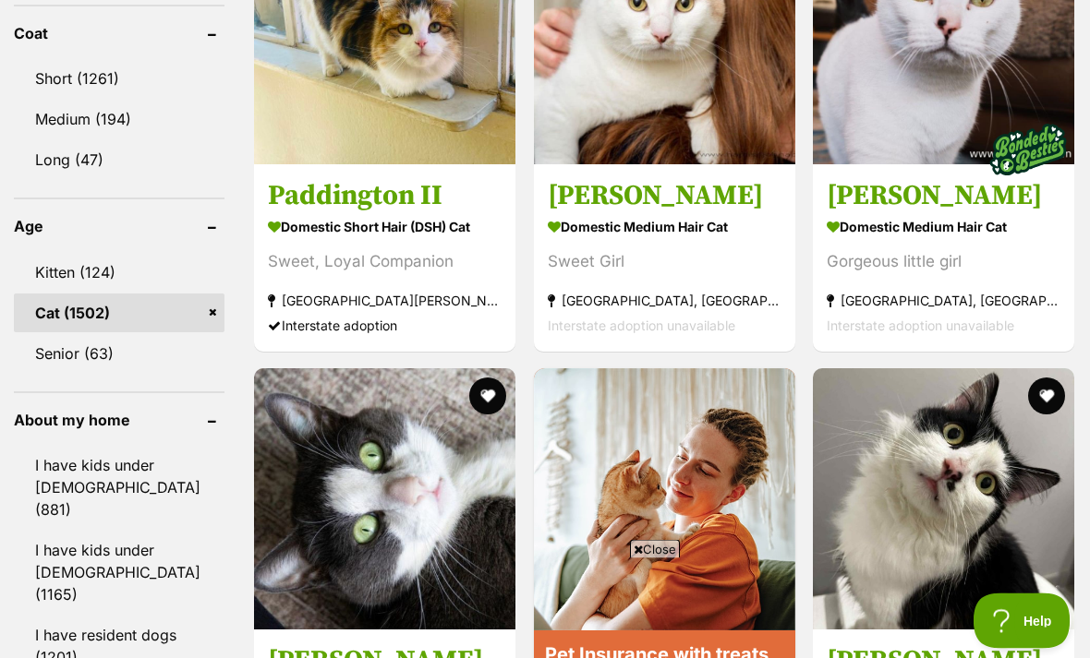
scroll to position [1854, 0]
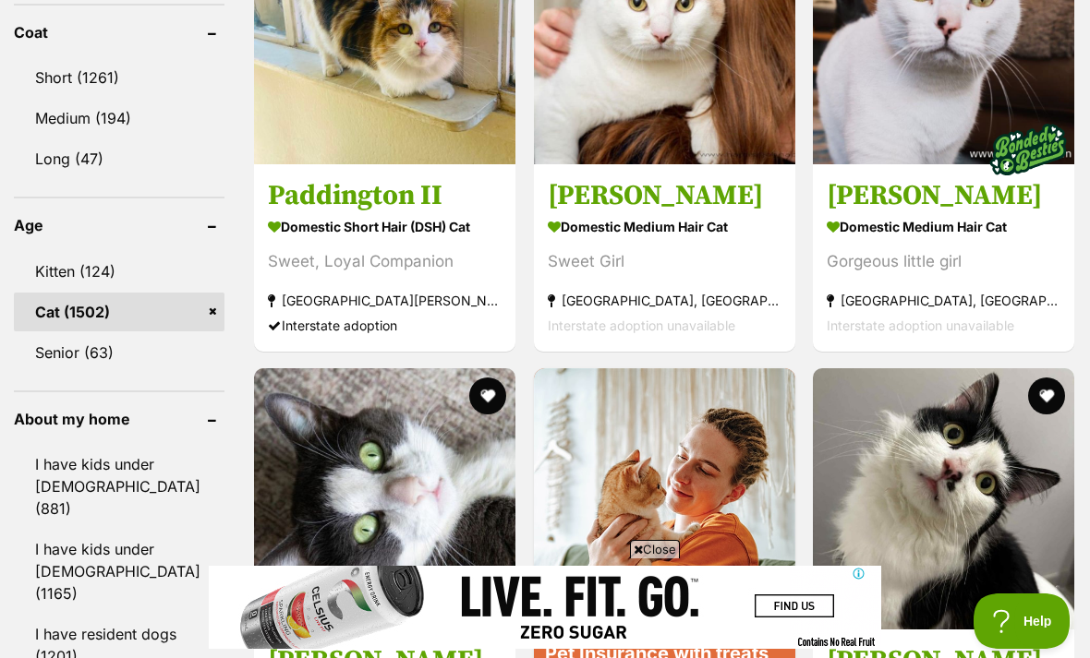
click at [76, 333] on link "Senior (63)" at bounding box center [119, 352] width 211 height 39
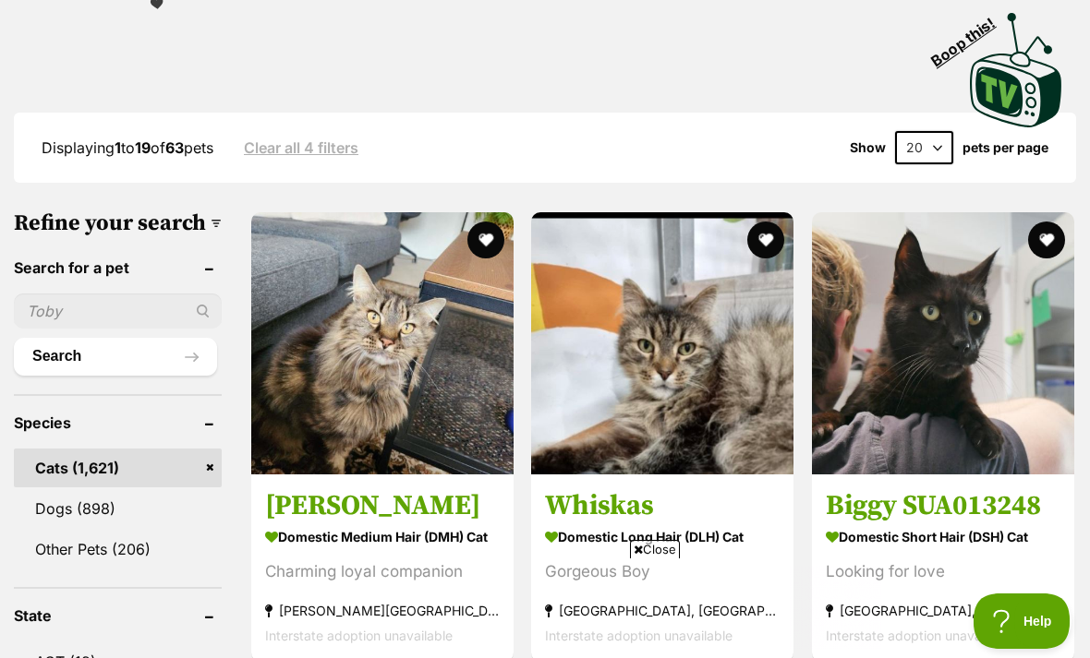
click at [910, 319] on img at bounding box center [943, 343] width 262 height 262
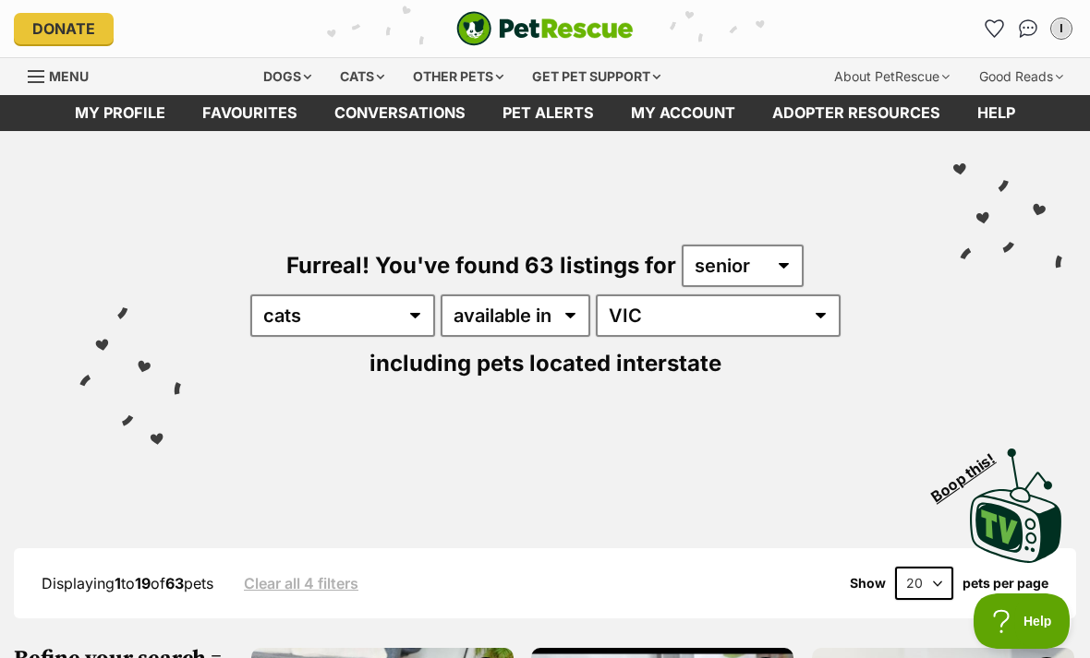
click at [258, 112] on link "Favourites" at bounding box center [250, 113] width 132 height 36
